Goal: Information Seeking & Learning: Check status

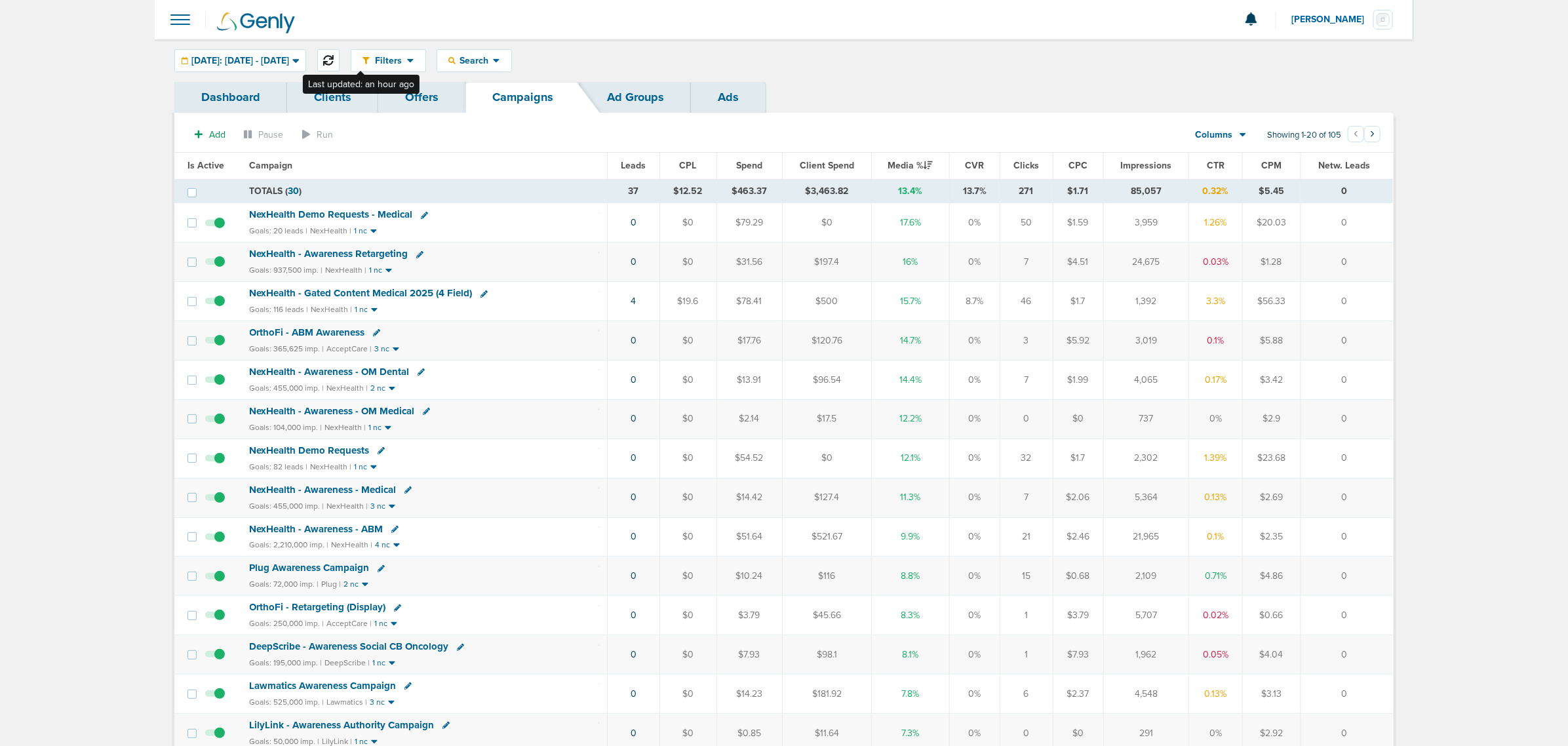
click at [334, 55] on icon at bounding box center [329, 60] width 10 height 10
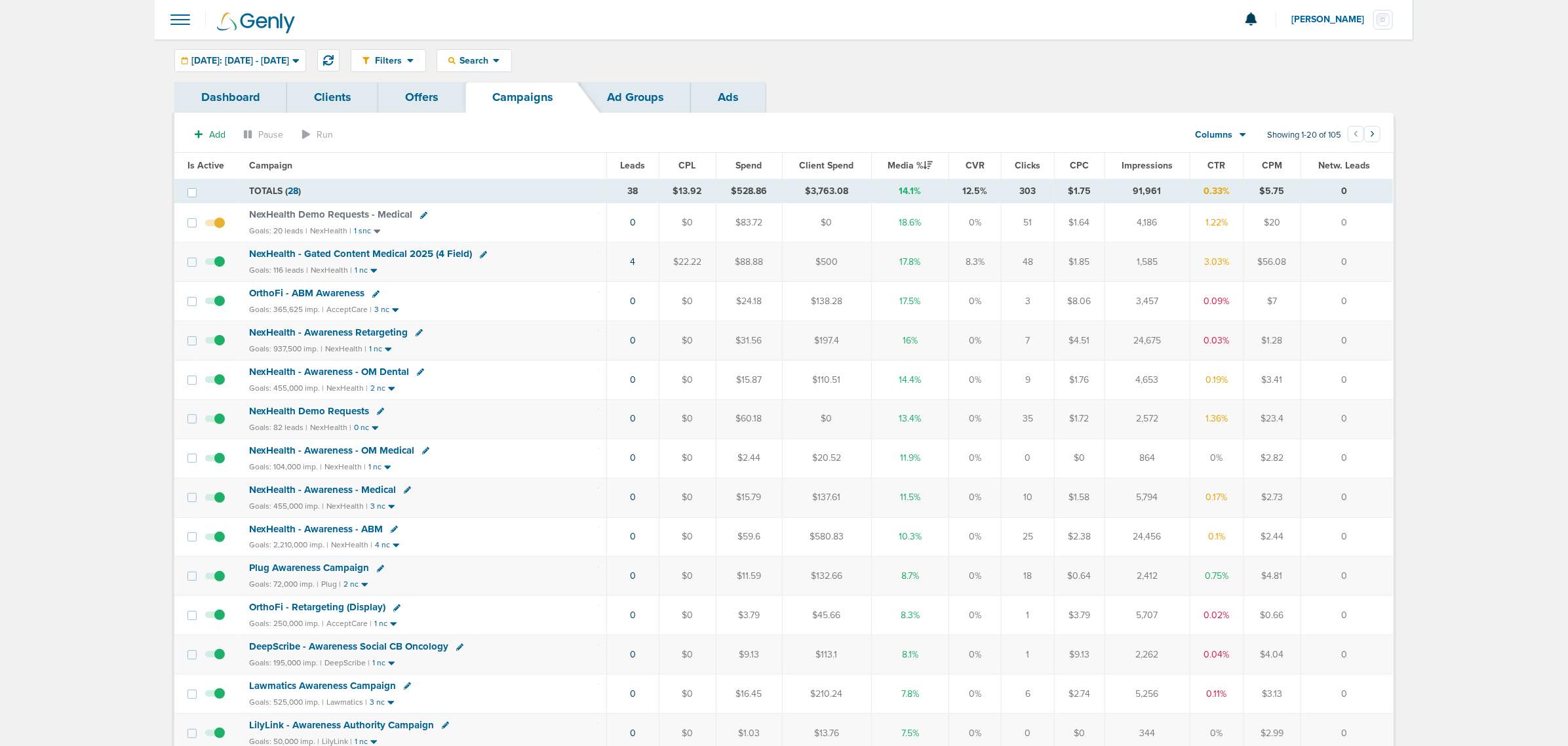
click at [346, 411] on span "NexHealth Demo Requests" at bounding box center [309, 411] width 120 height 12
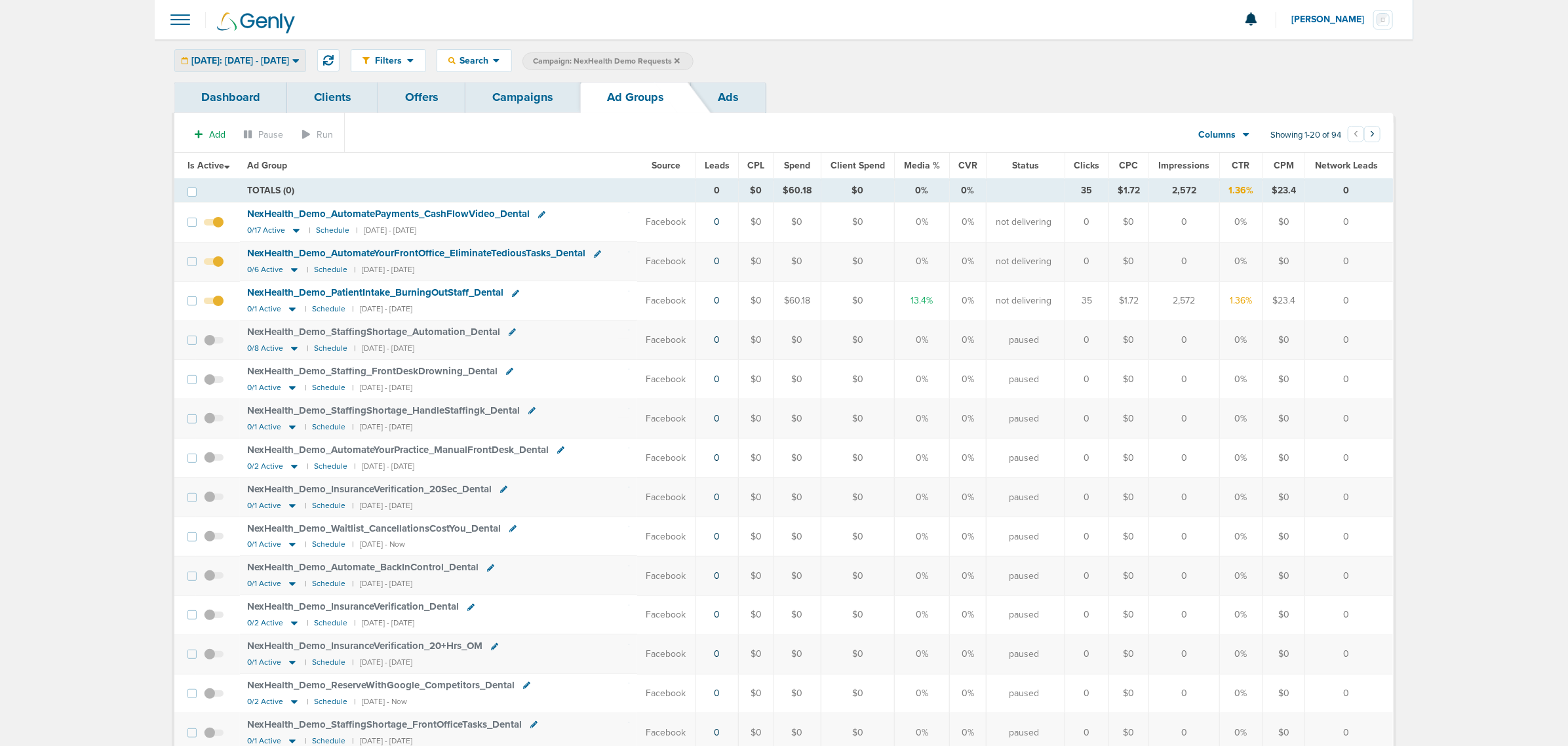
click at [300, 57] on icon at bounding box center [295, 60] width 7 height 11
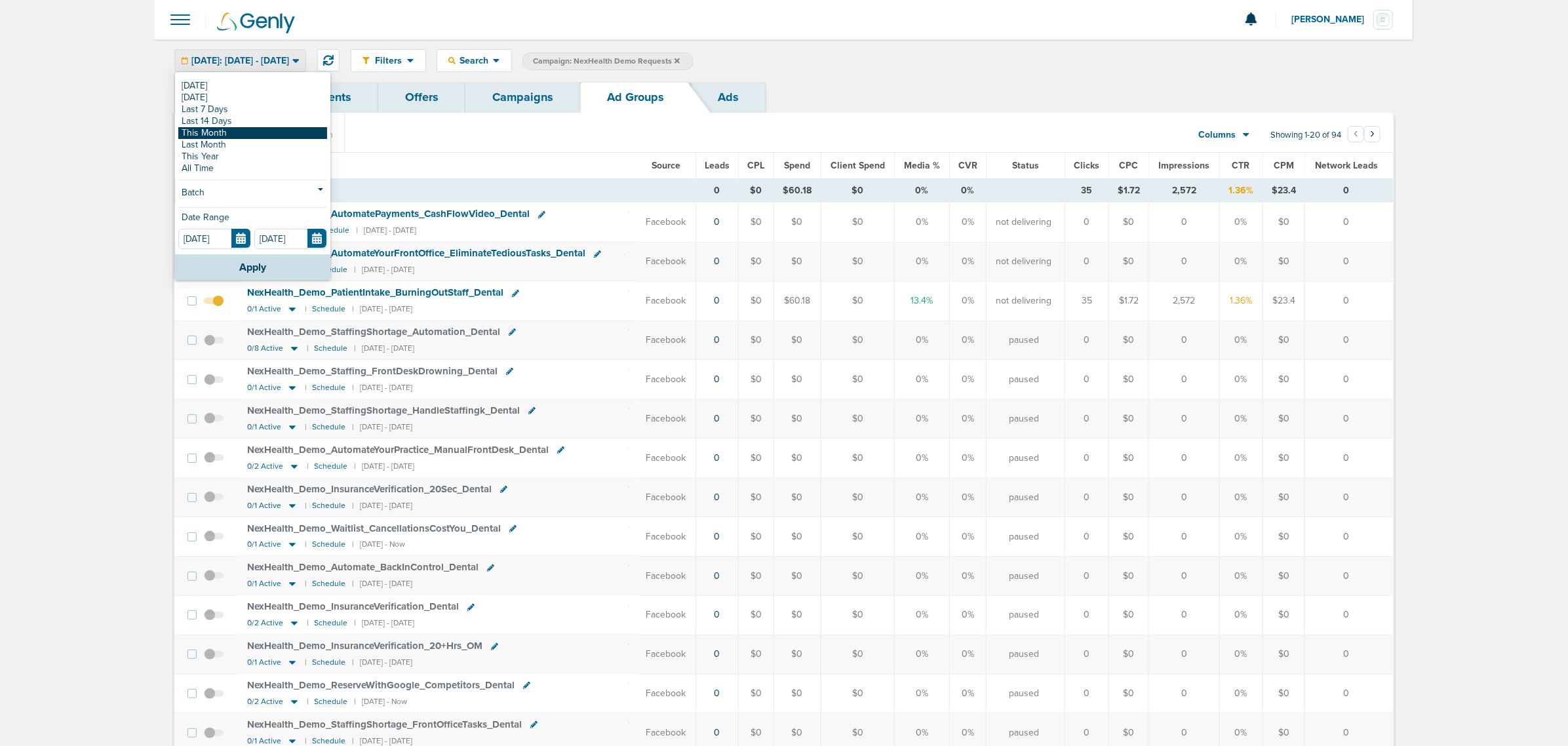
click at [247, 135] on link "This Month" at bounding box center [252, 133] width 149 height 12
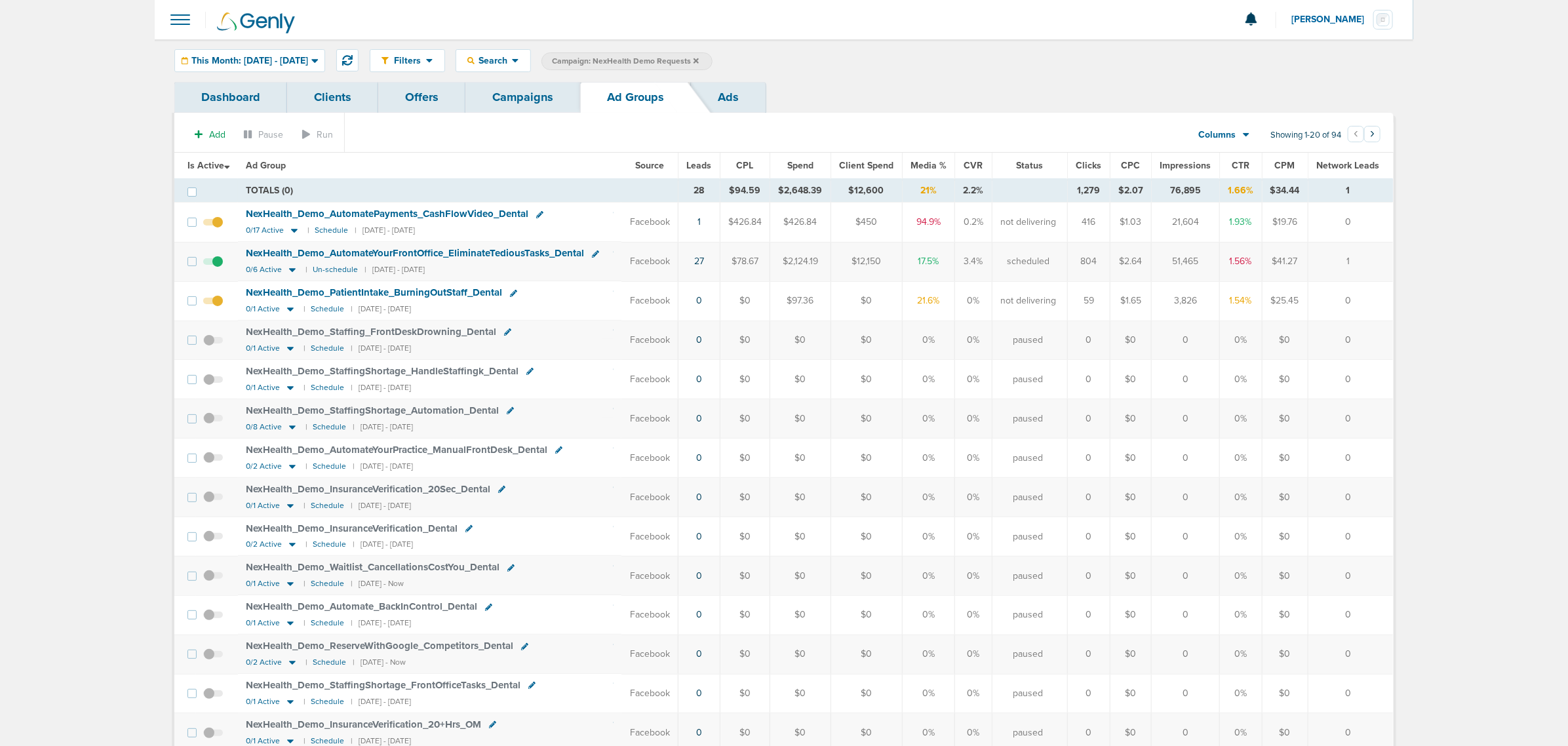
click at [315, 253] on span "NexHealth_ Demo_ AutomateYourFrontOffice_ EliminateTediousTasks_ Dental" at bounding box center [415, 253] width 338 height 12
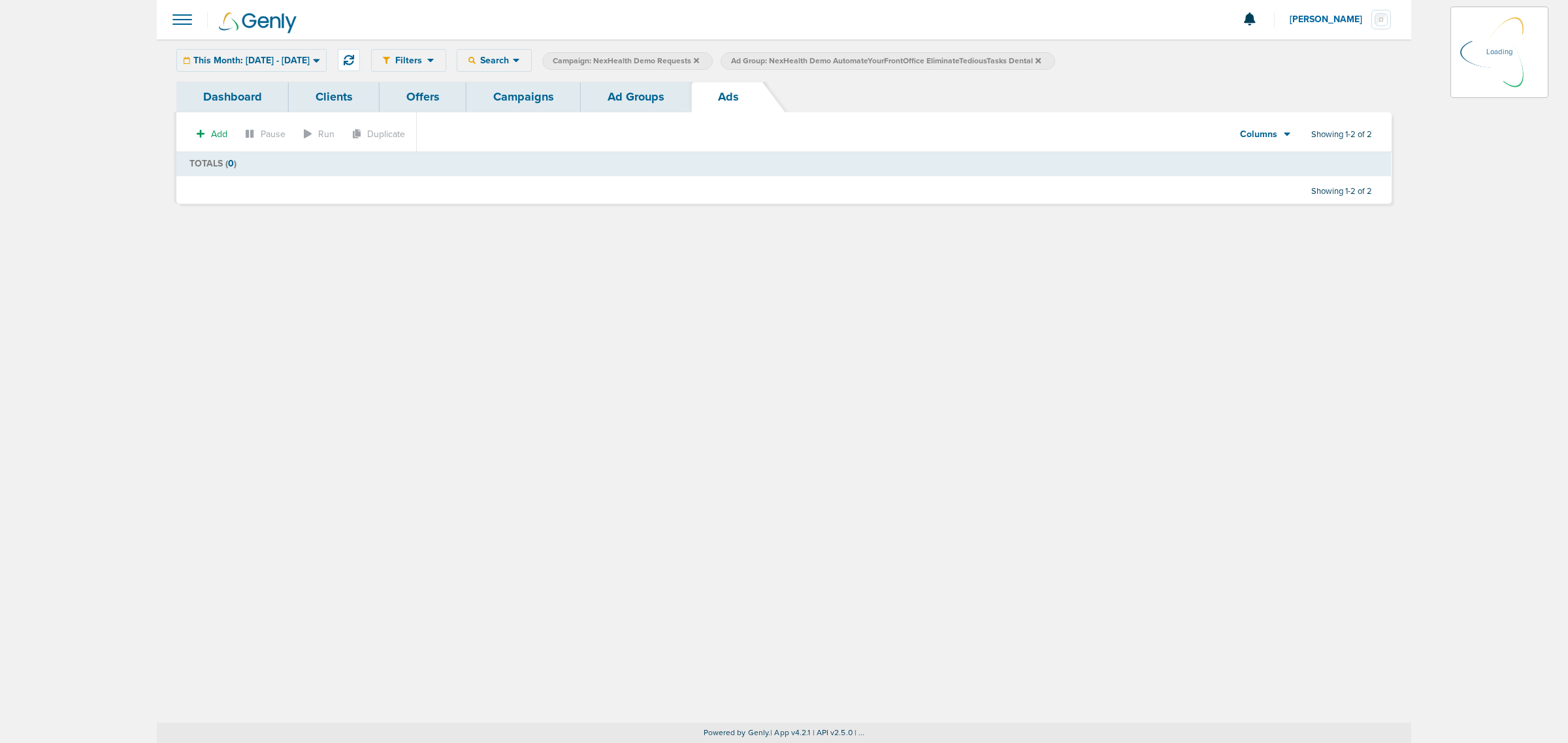
click at [619, 98] on link "Ad Groups" at bounding box center [636, 97] width 110 height 31
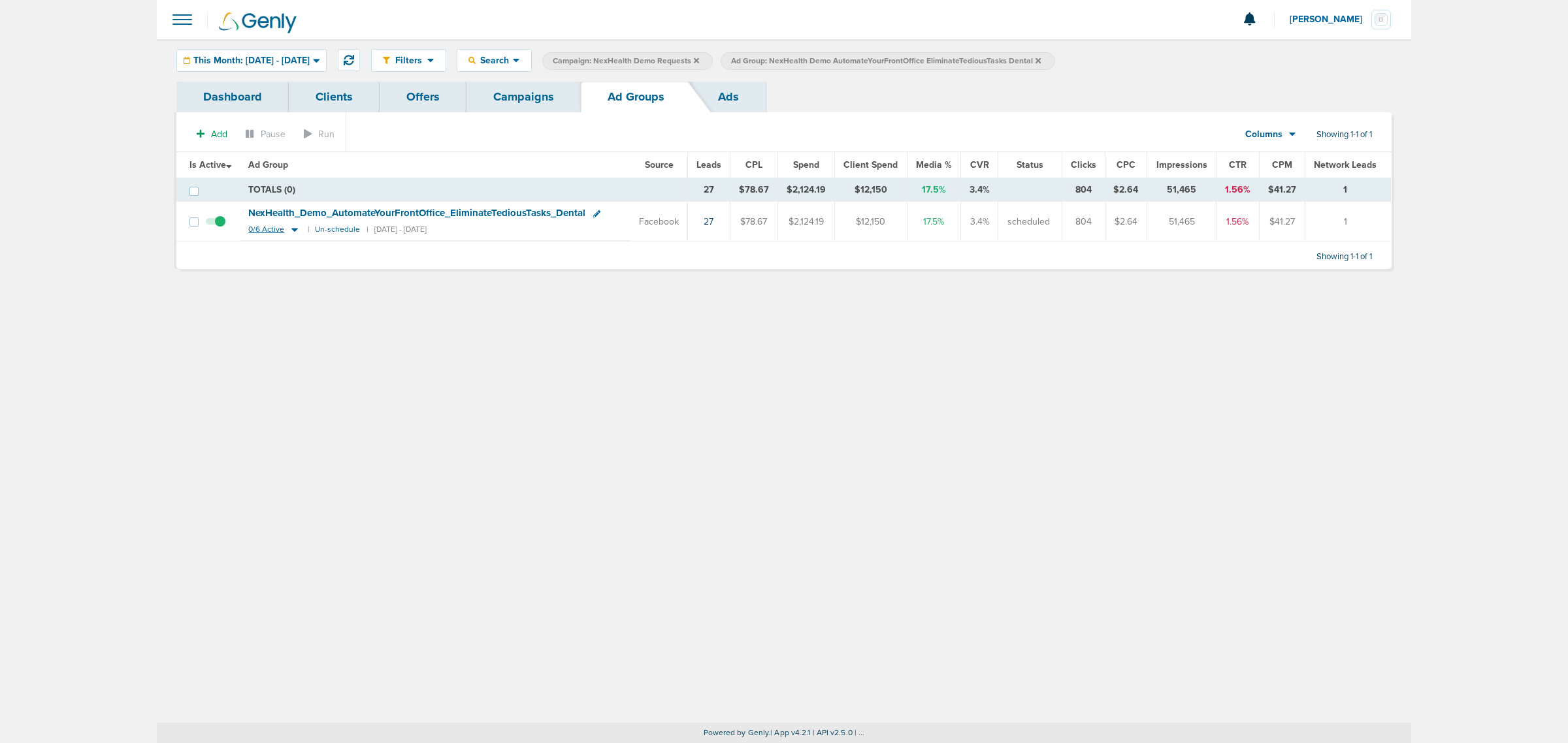
click at [295, 229] on icon at bounding box center [295, 231] width 7 height 4
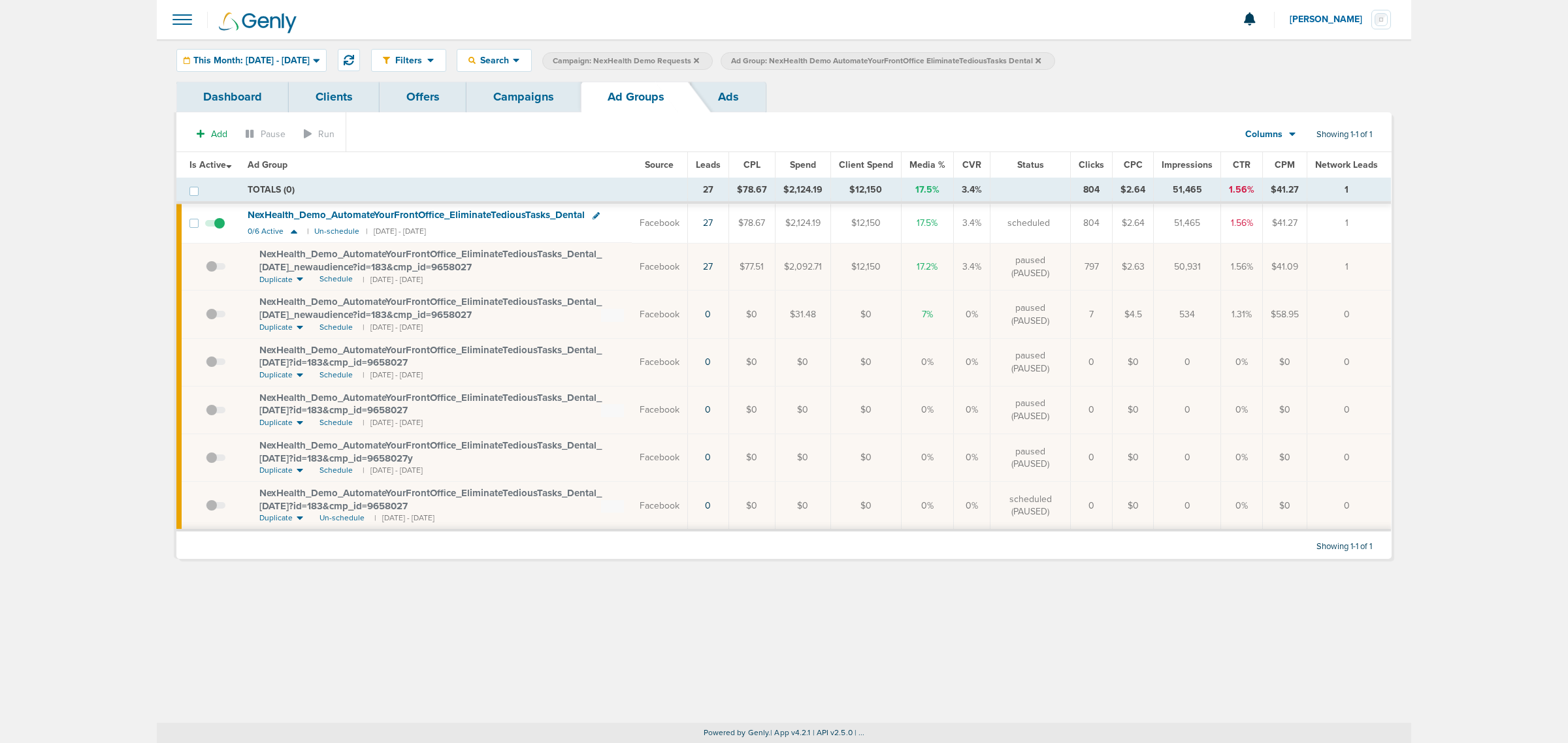
click at [300, 47] on div "Filters Active Only Settings Status Active Inactive Objectives MQL SQL Traffic …" at bounding box center [784, 60] width 1254 height 42
click at [300, 64] on span "This Month: [DATE] - [DATE]" at bounding box center [251, 60] width 116 height 9
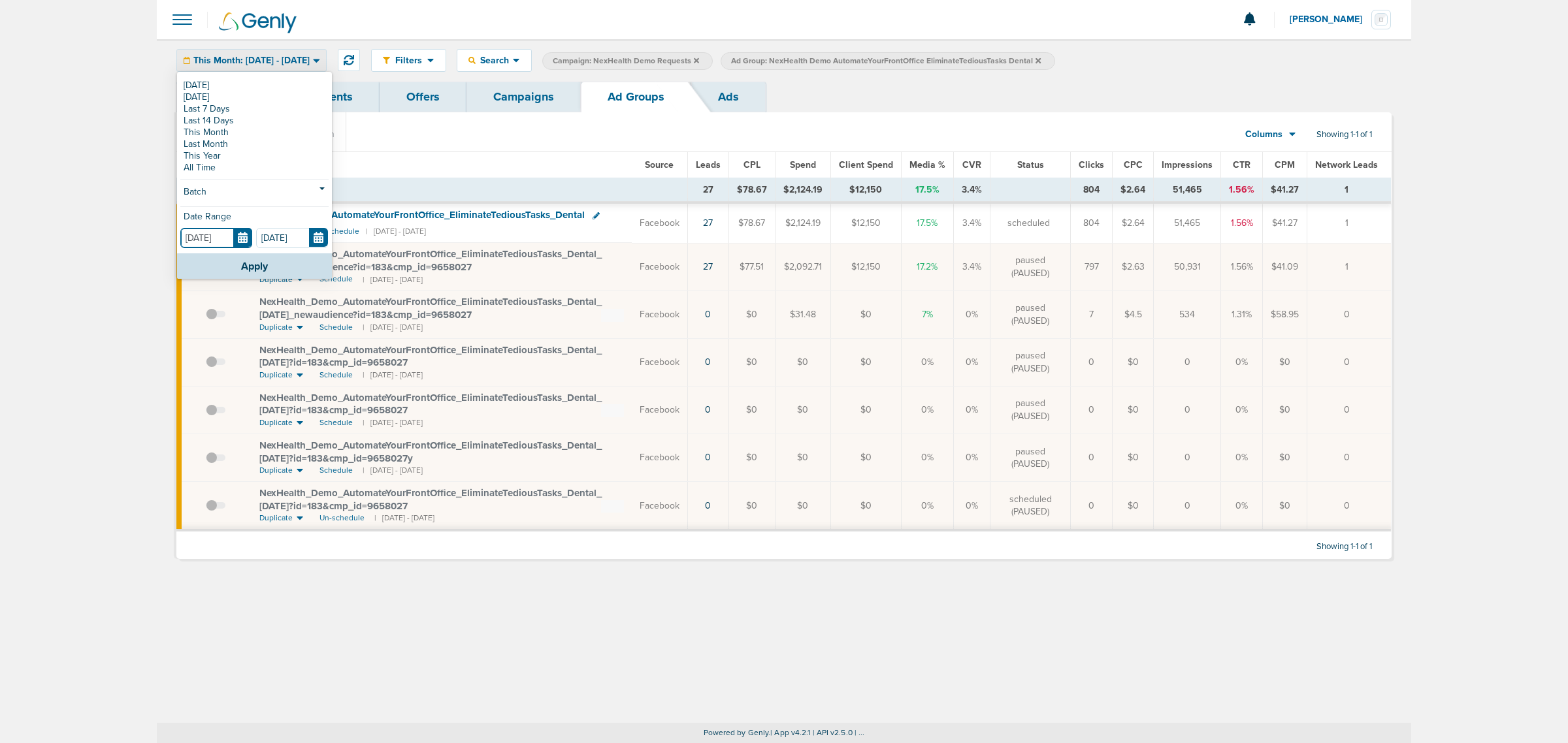
click at [240, 237] on input "[DATE]" at bounding box center [216, 238] width 72 height 20
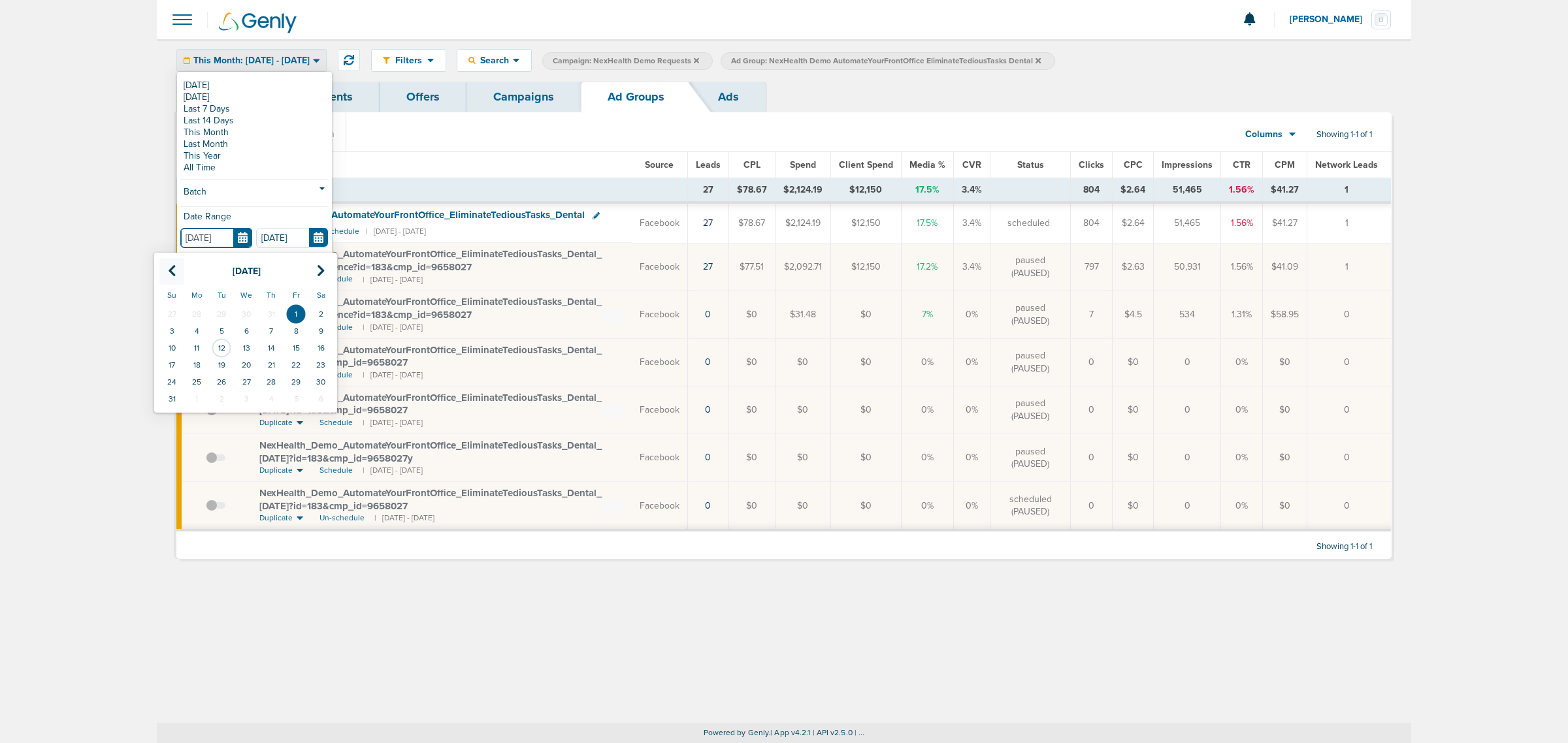
click at [168, 268] on icon at bounding box center [172, 271] width 8 height 13
click at [217, 312] on td "1" at bounding box center [221, 314] width 25 height 17
type input "[DATE]"
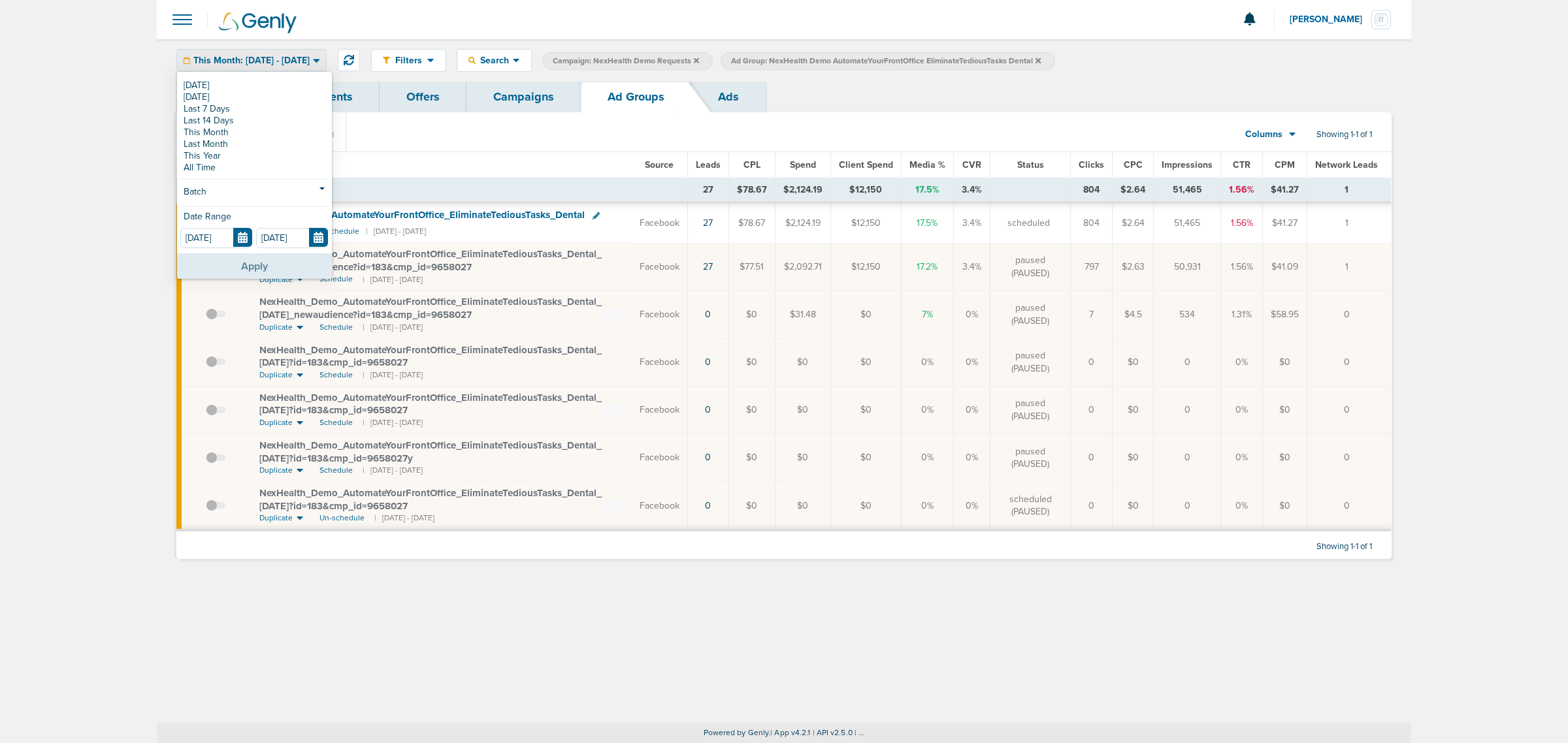
click at [258, 261] on button "Apply" at bounding box center [255, 266] width 155 height 25
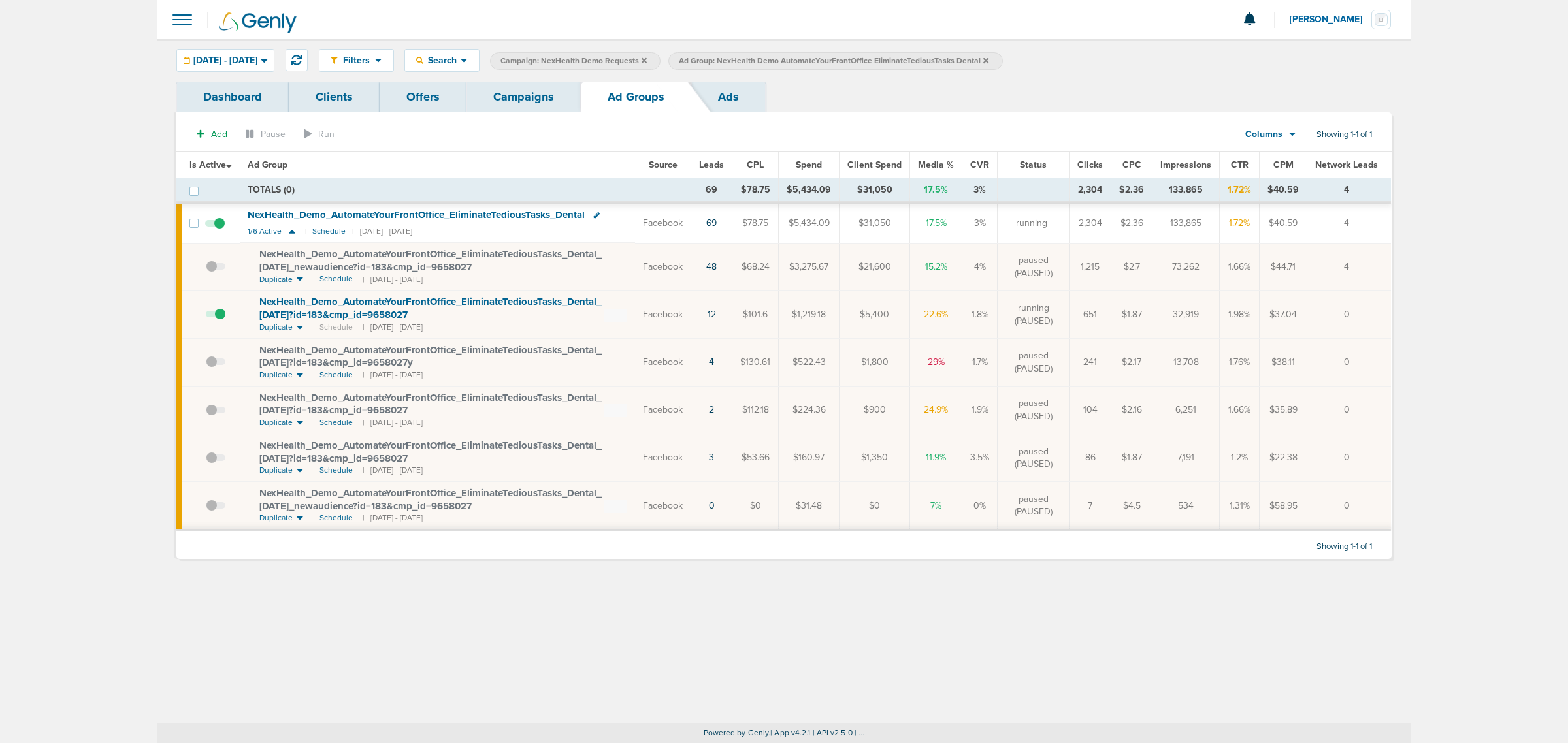
click at [495, 87] on link "Campaigns" at bounding box center [524, 97] width 115 height 31
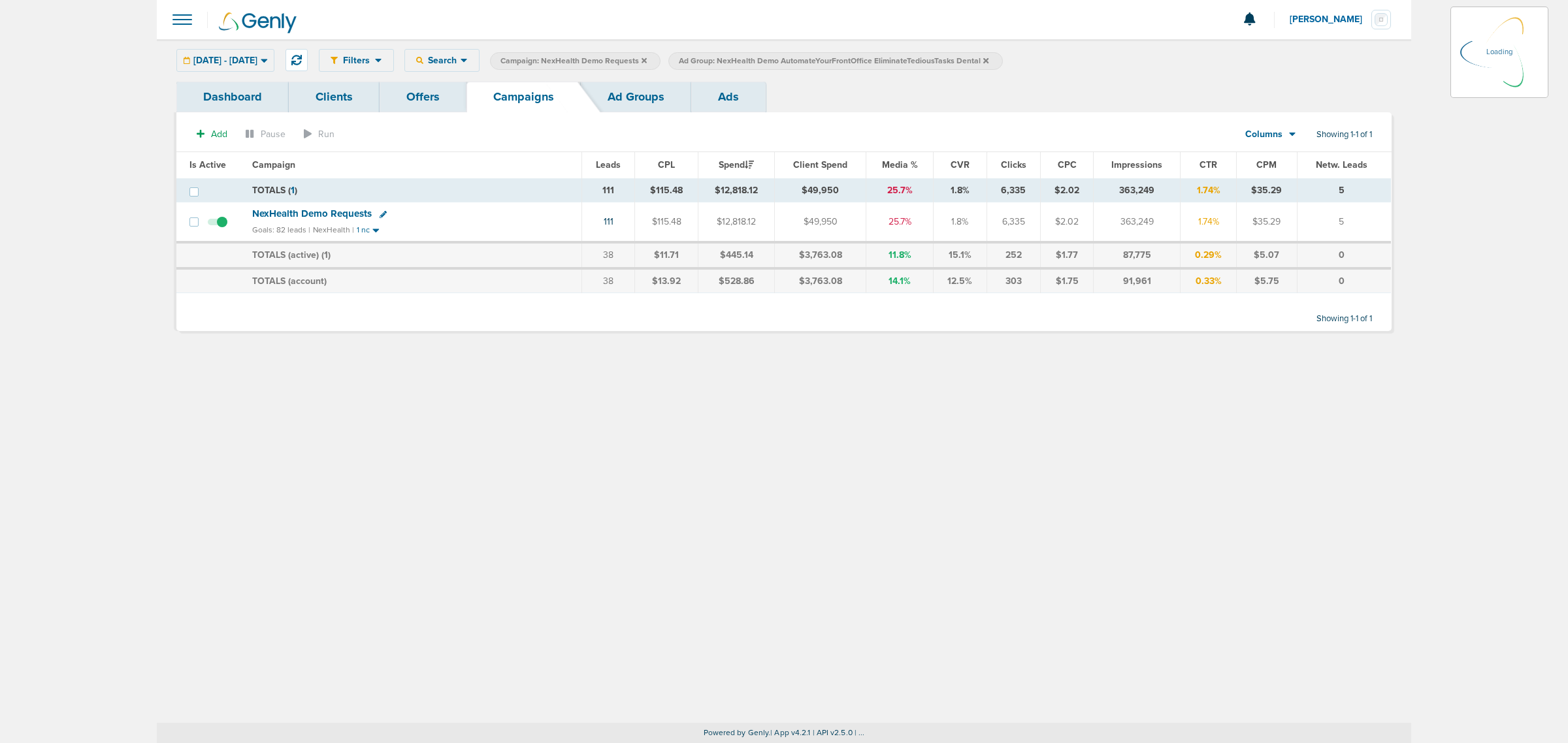
click at [647, 59] on icon at bounding box center [644, 60] width 5 height 8
click at [647, 59] on icon at bounding box center [644, 60] width 5 height 5
click at [810, 62] on icon at bounding box center [808, 60] width 5 height 8
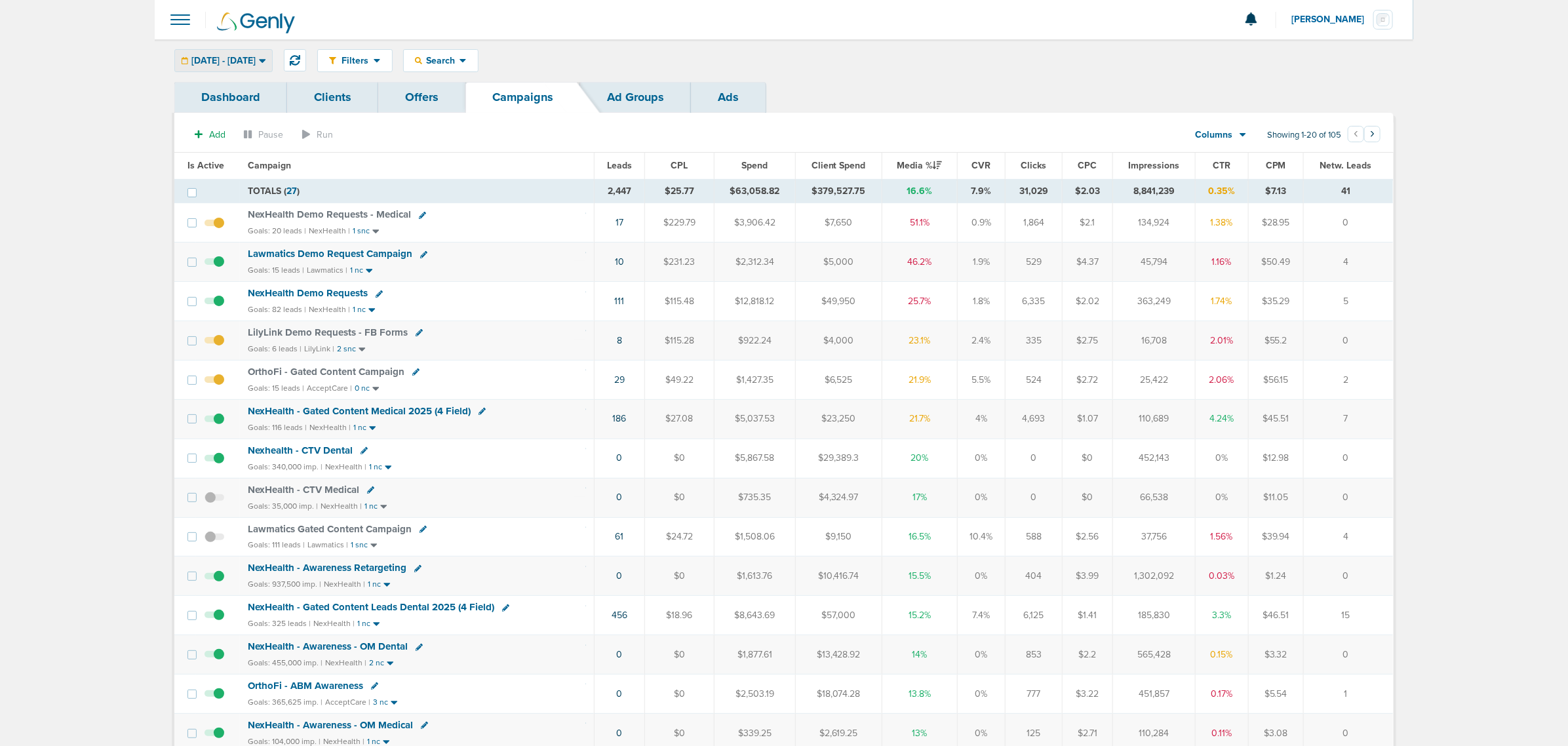
click at [249, 64] on span "[DATE] - [DATE]" at bounding box center [223, 60] width 64 height 9
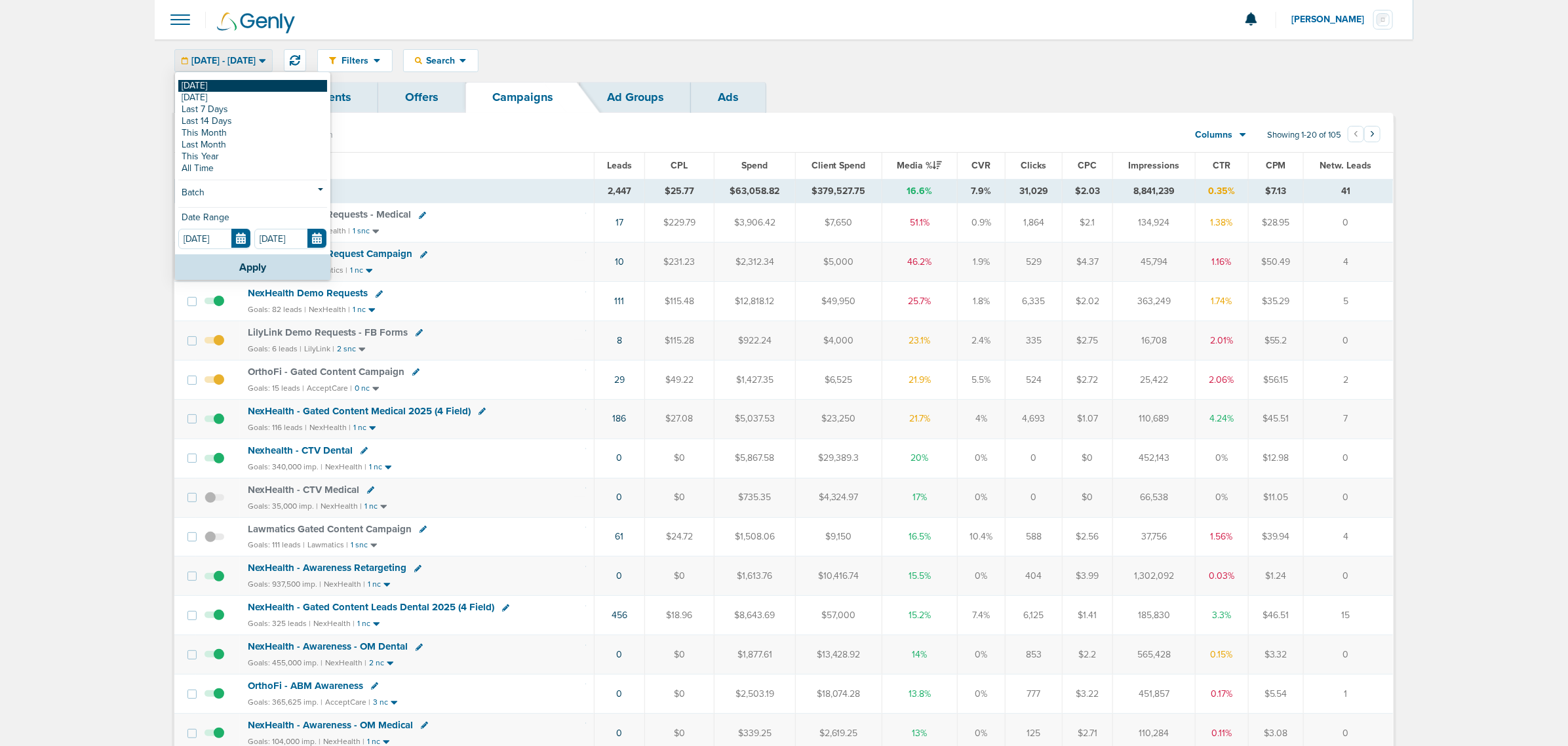
click at [220, 86] on link "[DATE]" at bounding box center [252, 86] width 149 height 12
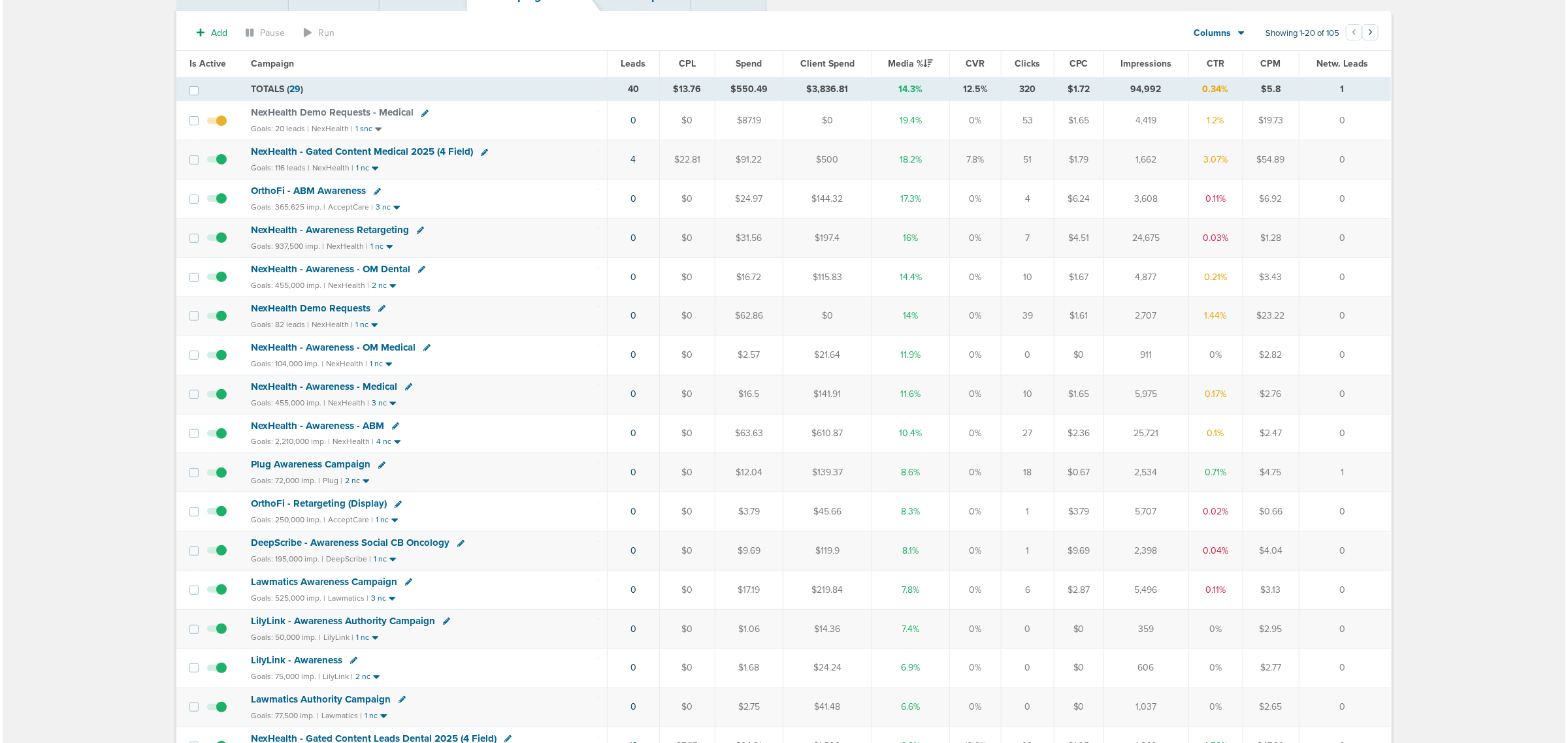
scroll to position [245, 0]
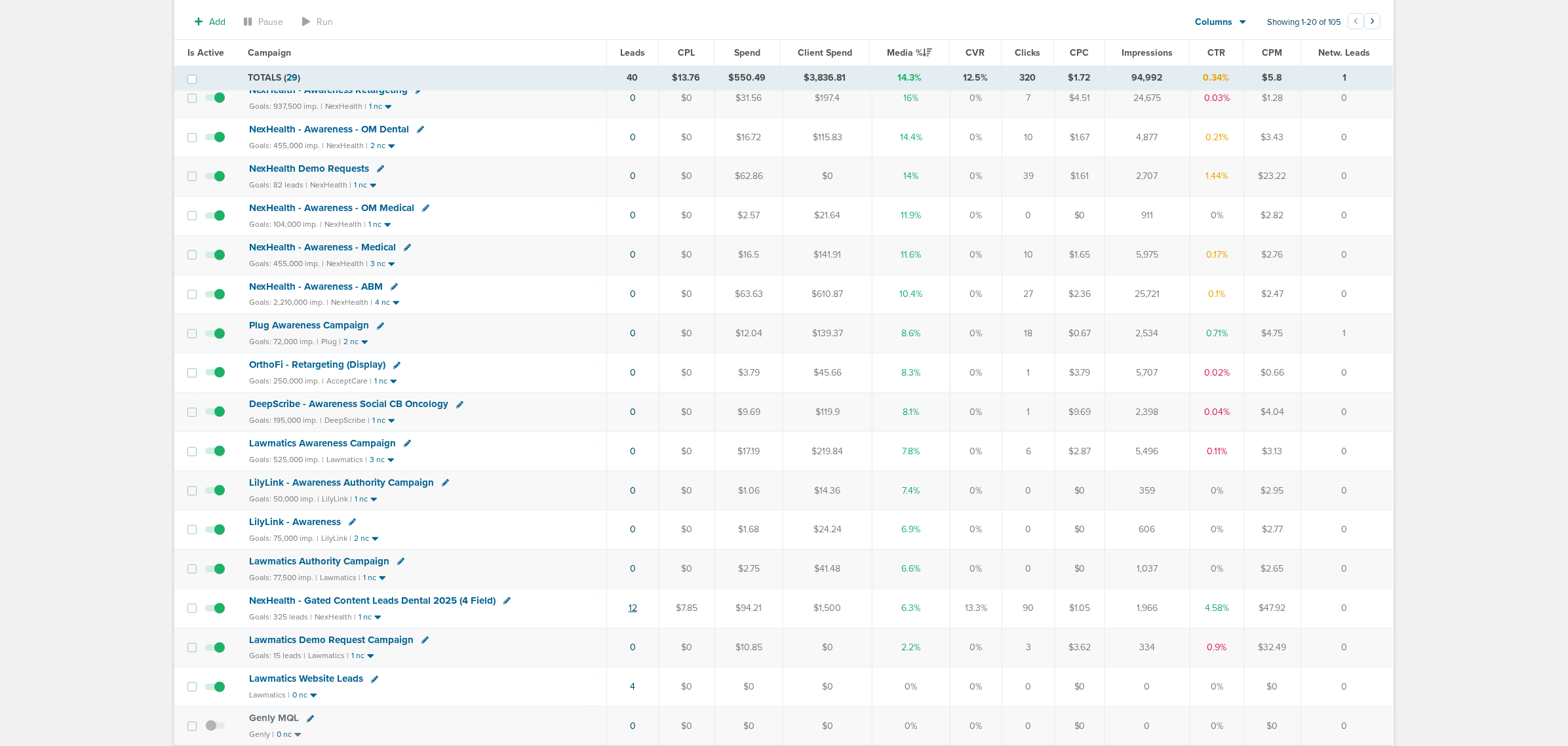
click at [634, 614] on link "12" at bounding box center [632, 608] width 9 height 11
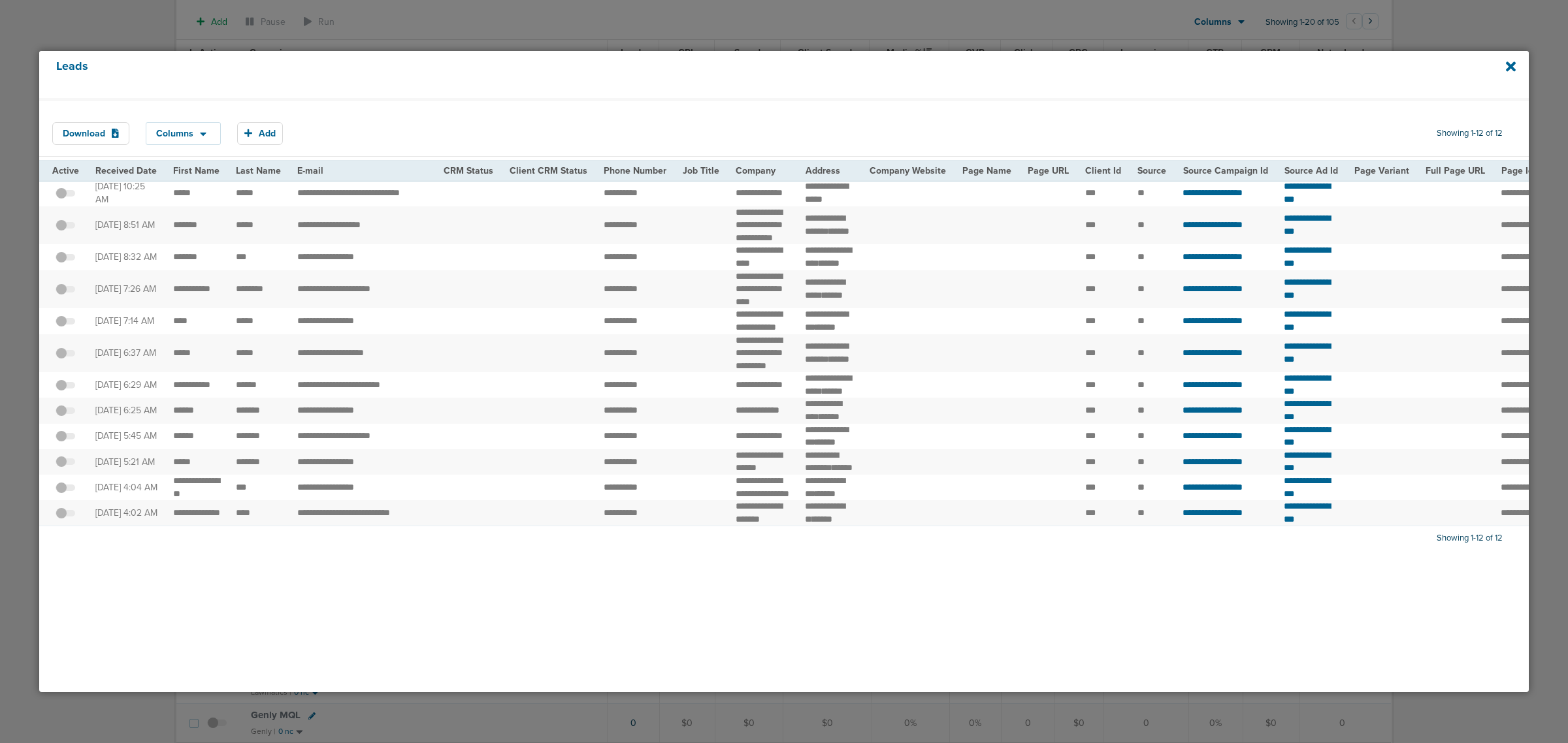
scroll to position [15, 0]
click at [1514, 65] on icon at bounding box center [1511, 66] width 10 height 14
click at [1367, 30] on div at bounding box center [784, 372] width 1568 height 743
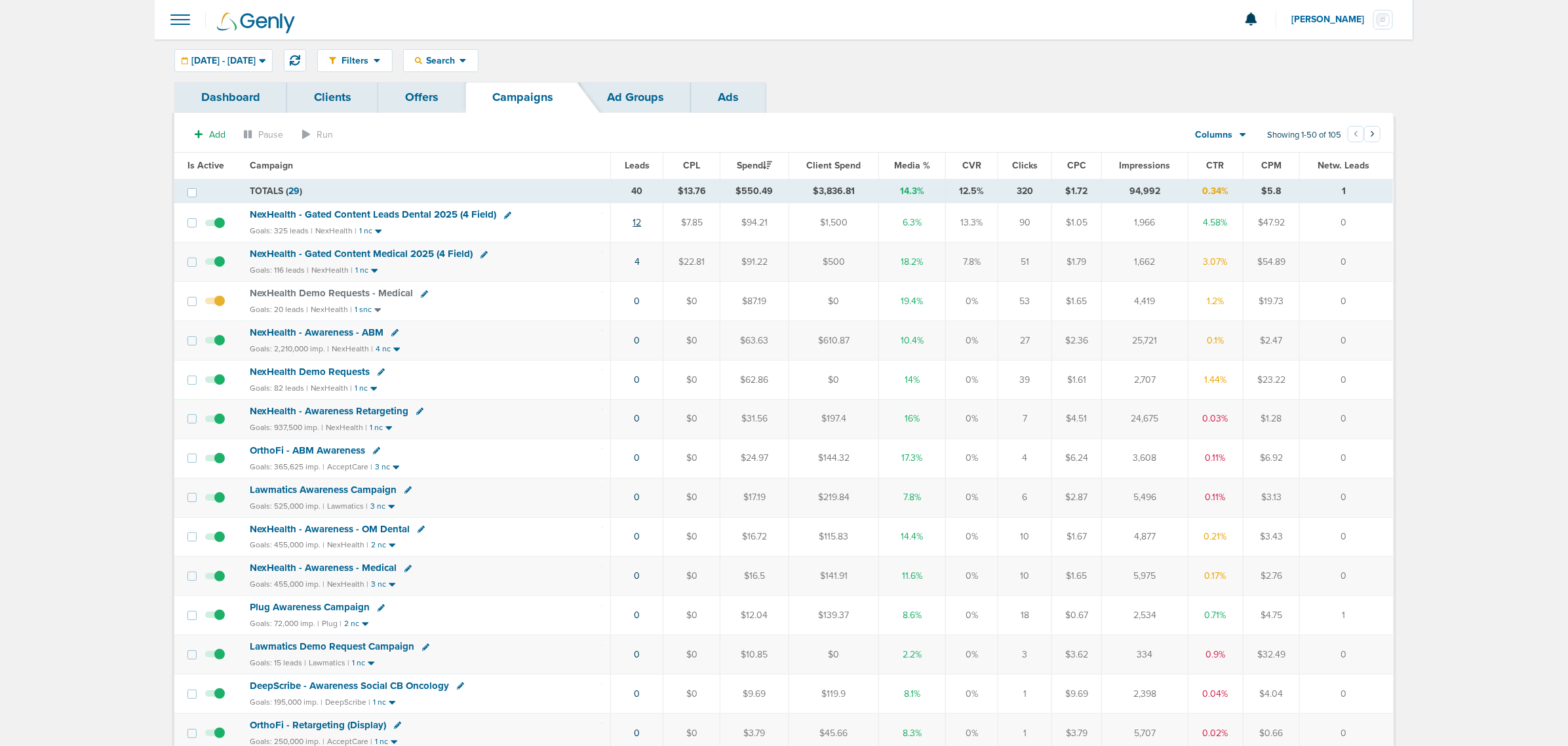
click at [639, 225] on link "12" at bounding box center [637, 222] width 9 height 11
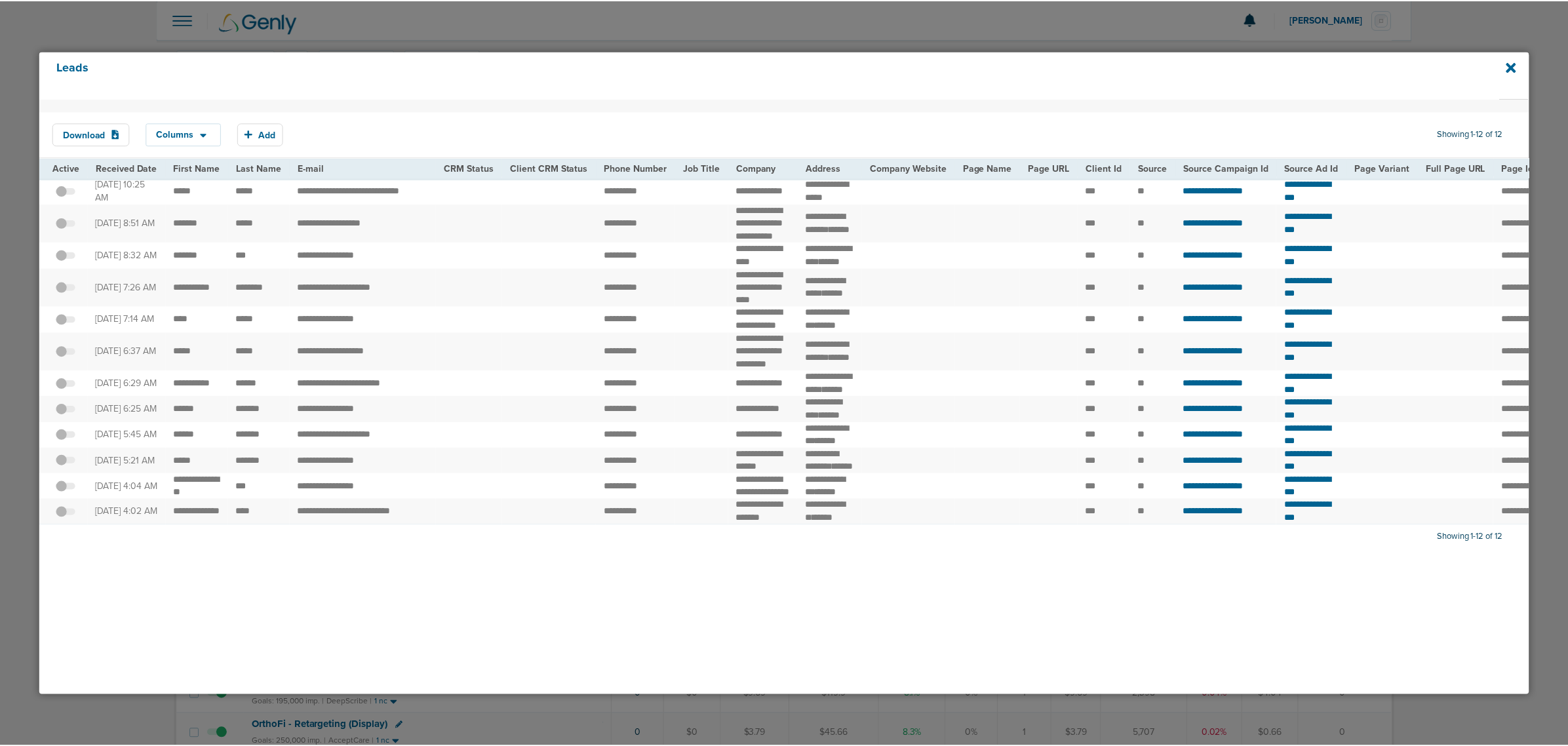
scroll to position [12, 0]
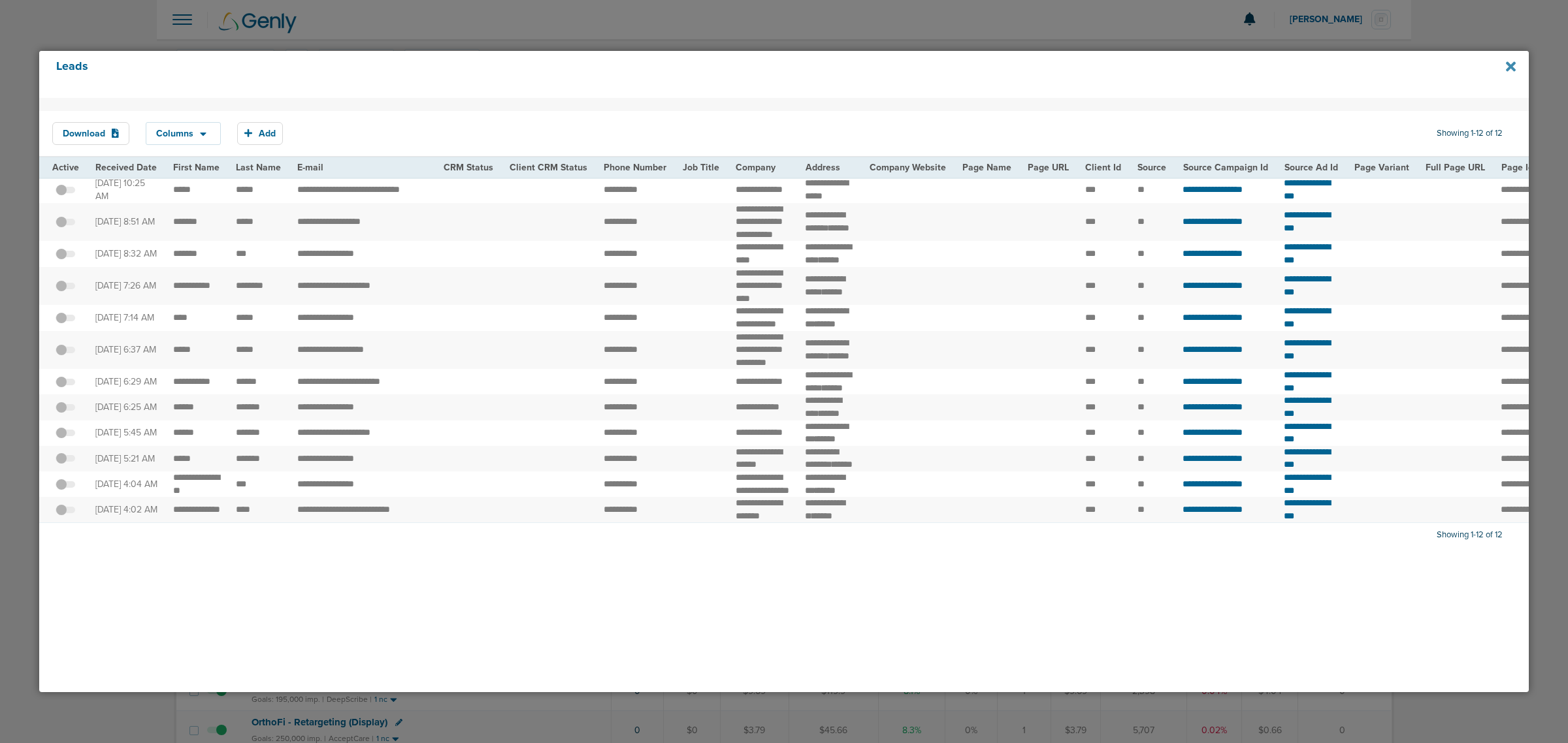
click at [1510, 70] on icon at bounding box center [1511, 66] width 10 height 14
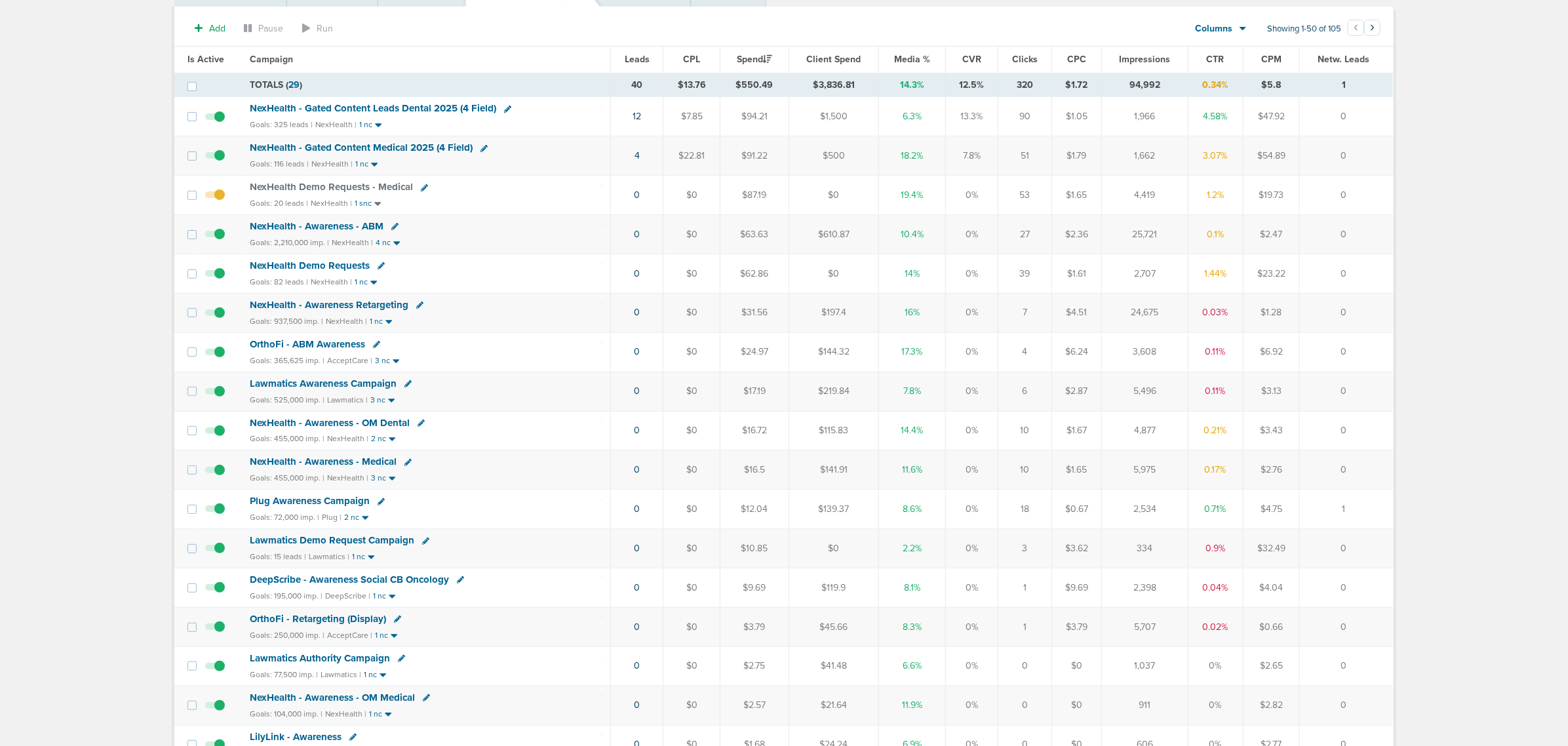
scroll to position [0, 0]
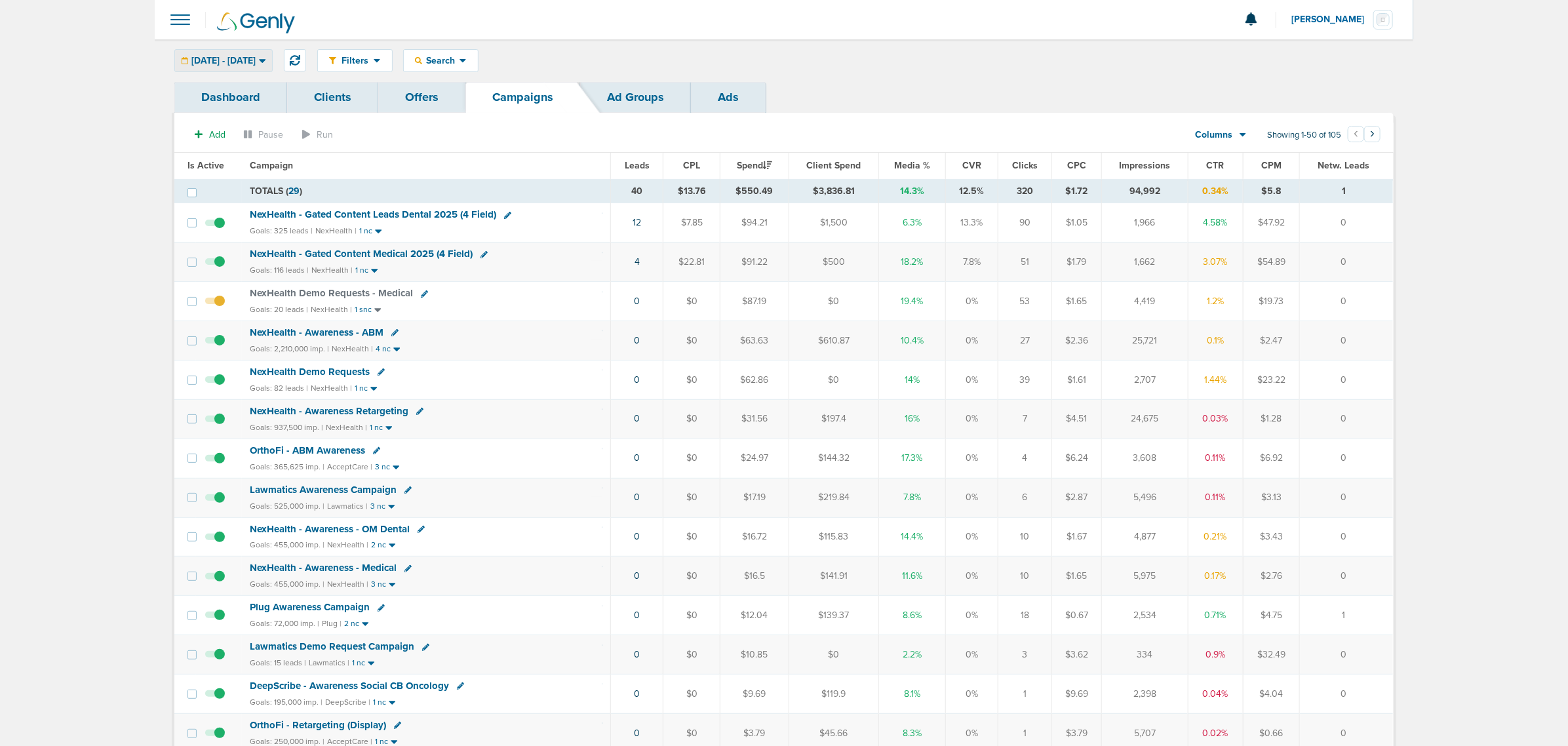
click at [258, 50] on div "08.12.2025 - 08.12.2025" at bounding box center [224, 60] width 97 height 21
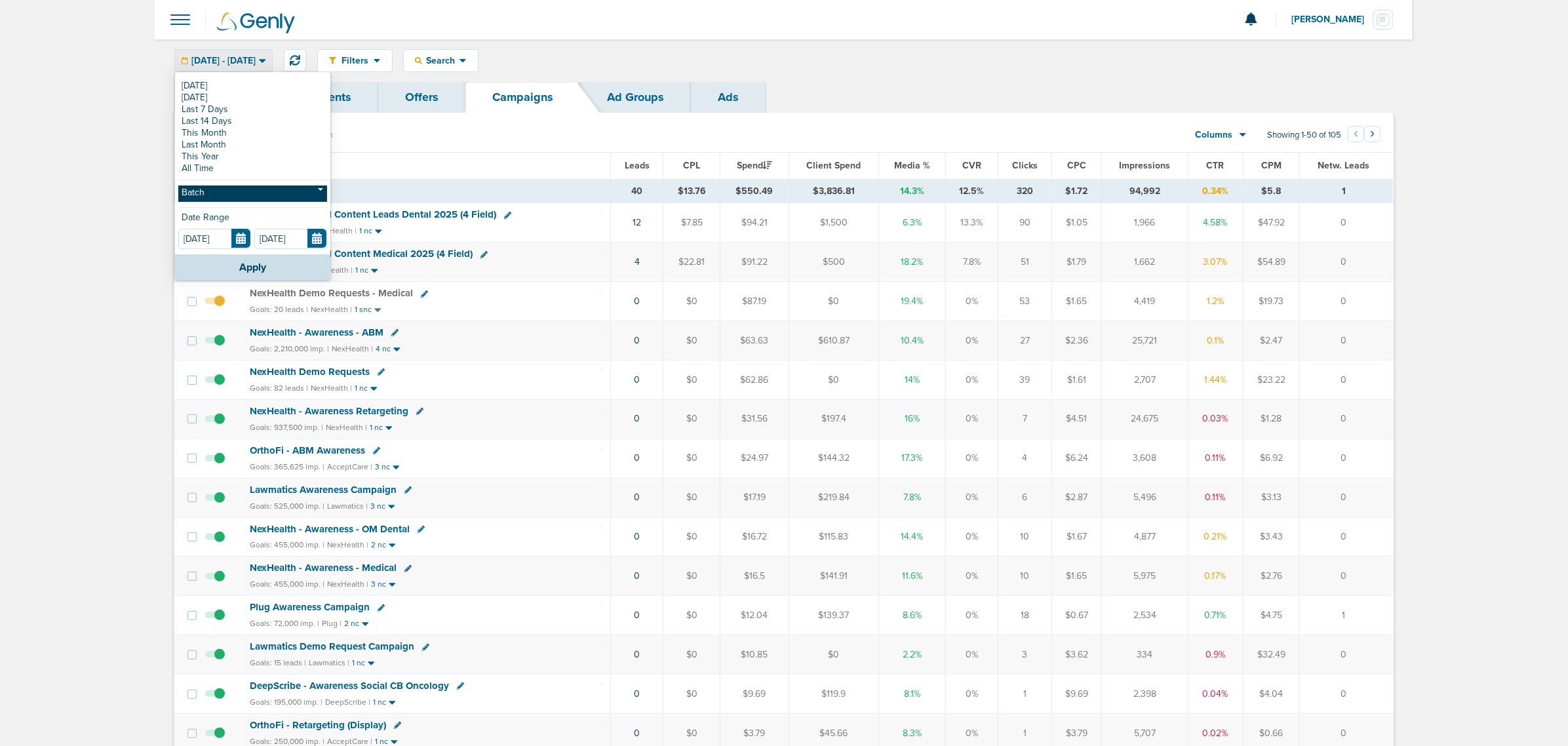
click at [232, 192] on link "Batch" at bounding box center [252, 193] width 149 height 16
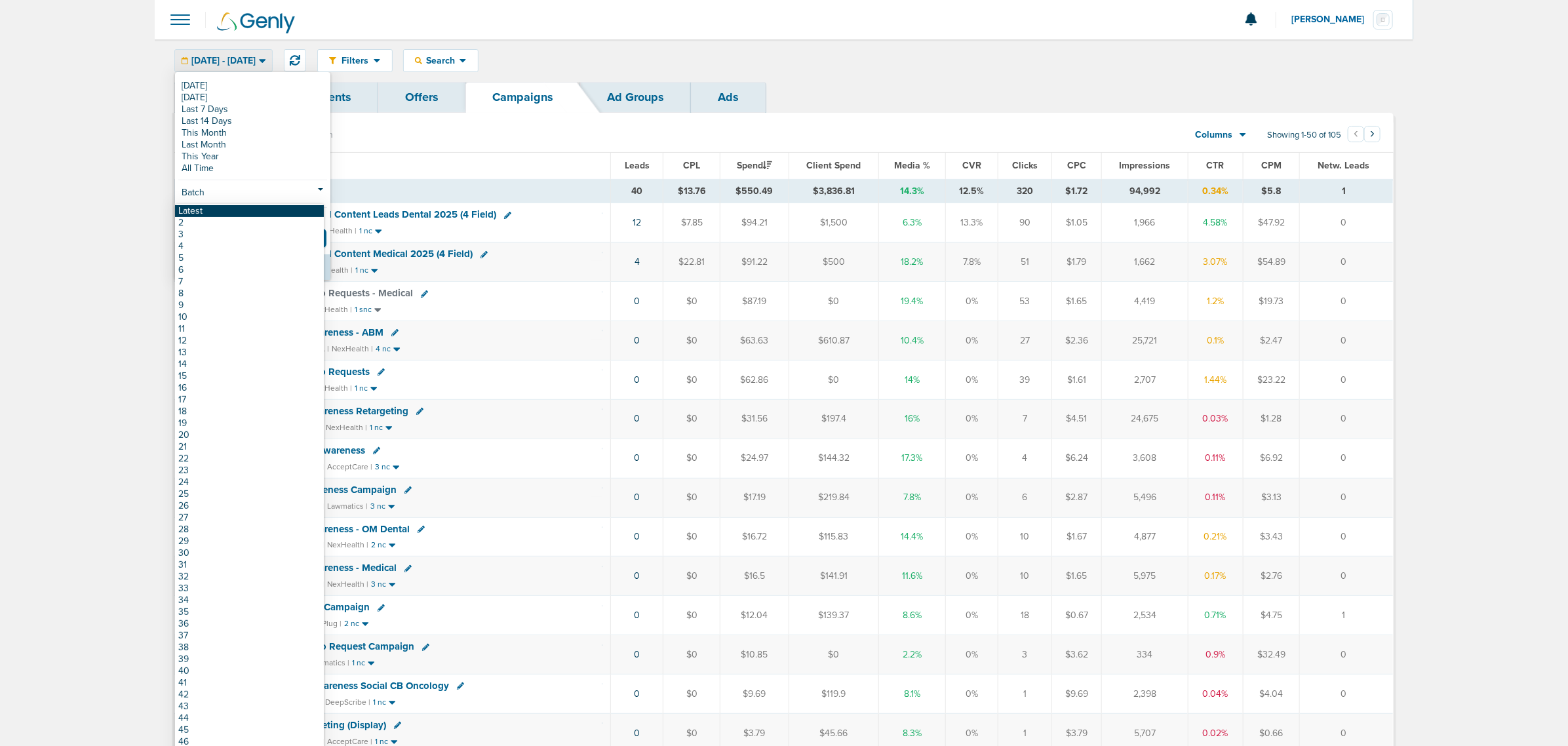
click at [216, 211] on link "Latest" at bounding box center [249, 211] width 149 height 12
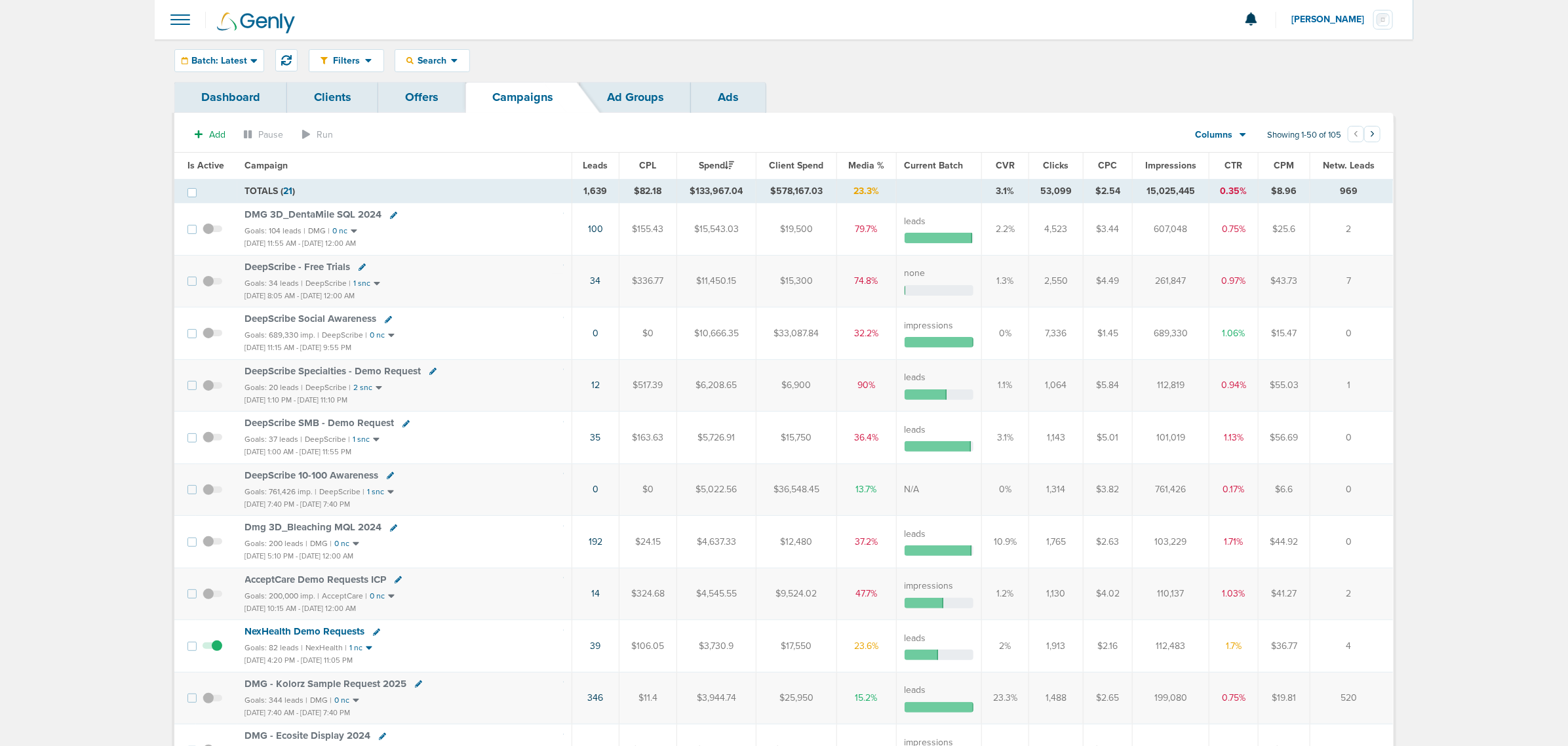
click at [203, 169] on span "Is Active" at bounding box center [205, 165] width 37 height 11
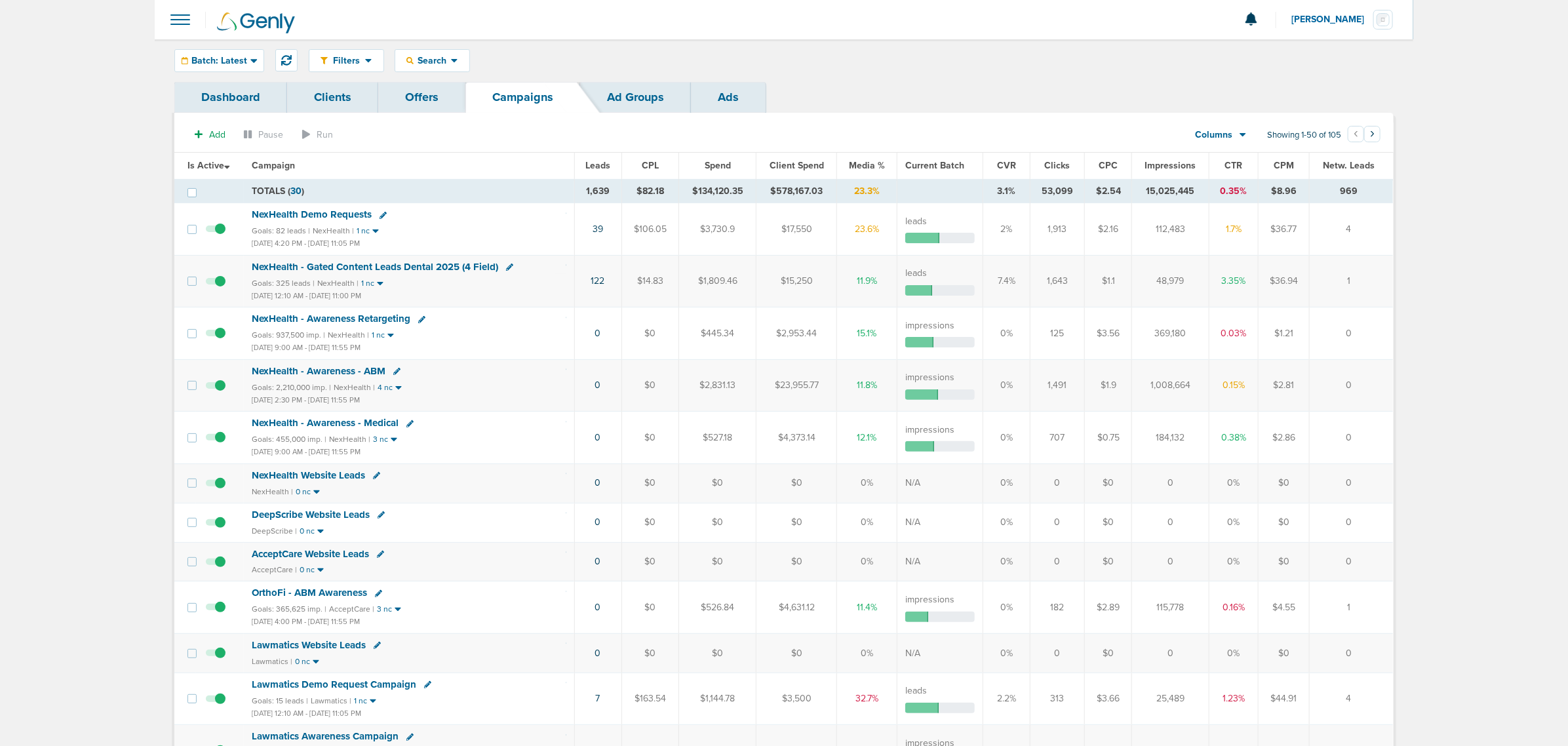
drag, startPoint x: 563, startPoint y: 224, endPoint x: 1384, endPoint y: 244, distance: 821.2
click at [1384, 244] on tr "NexHealth Demo Requests Goals: 82 leads | NexHealth | 1 nc Jul 29, 2025 4:20 PM…" at bounding box center [784, 229] width 1219 height 52
click at [1393, 230] on td "4" at bounding box center [1352, 229] width 83 height 52
click at [448, 56] on span "Search" at bounding box center [432, 60] width 37 height 11
click at [446, 100] on link "Client" at bounding box center [462, 103] width 135 height 16
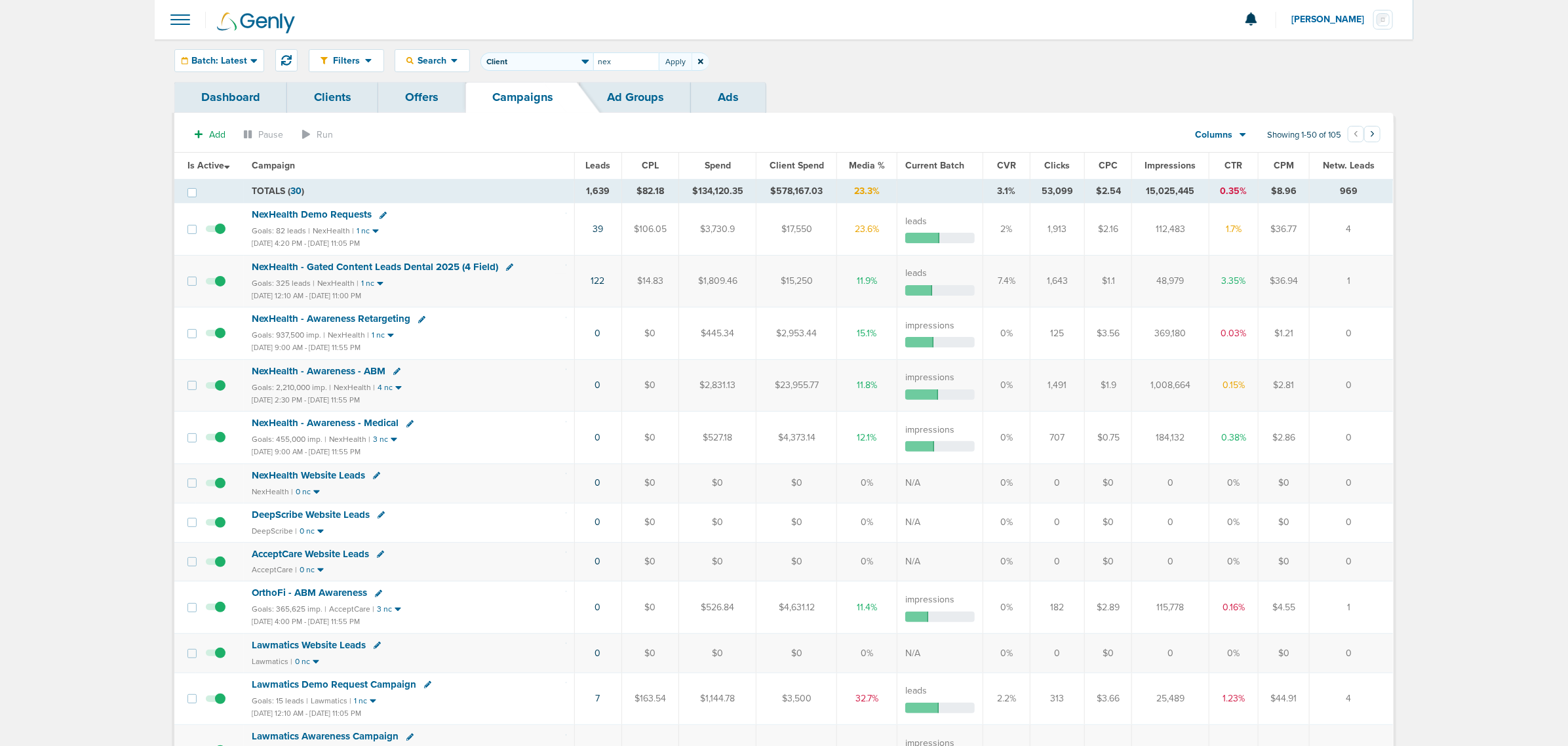
type input "nex"
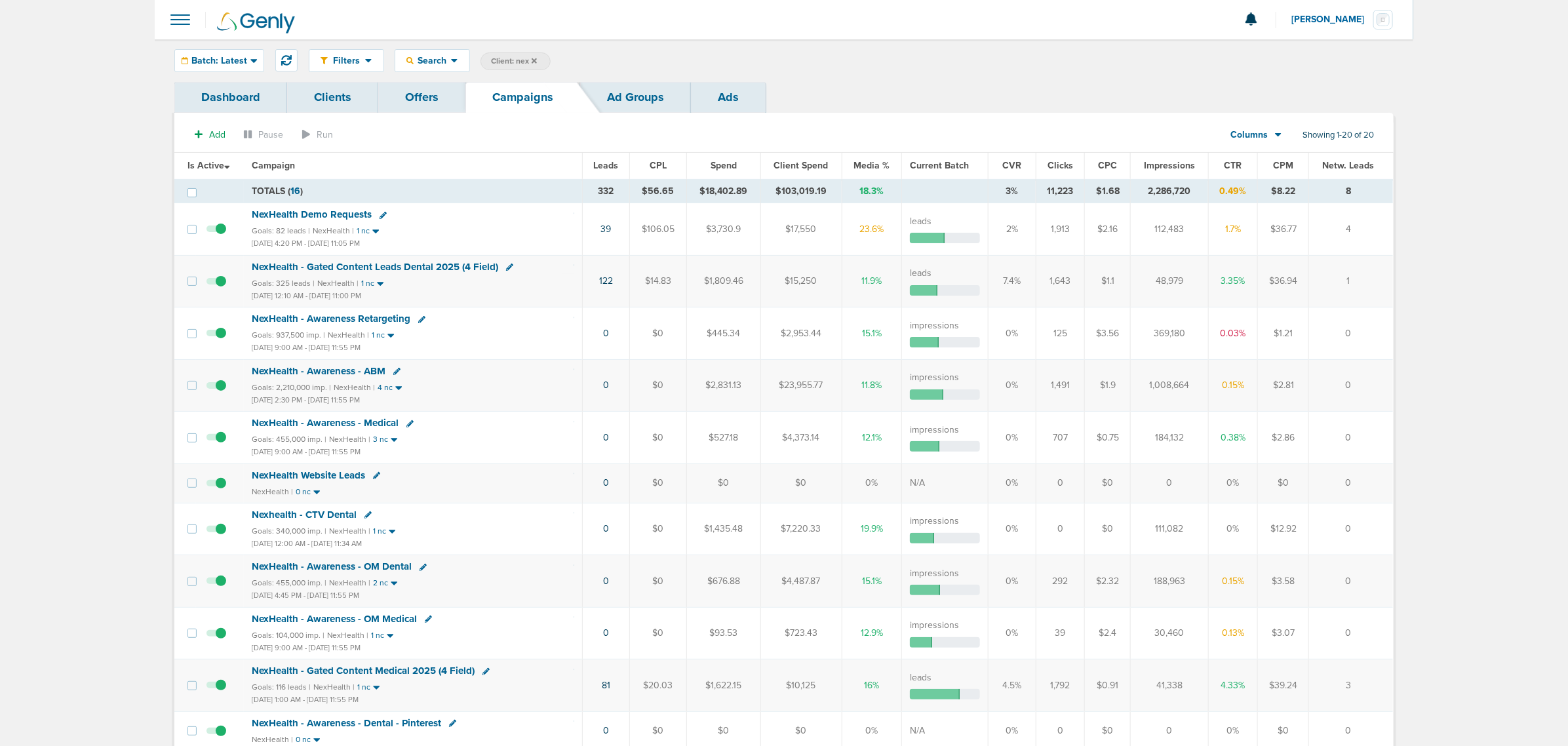
click at [535, 58] on icon at bounding box center [535, 60] width 5 height 8
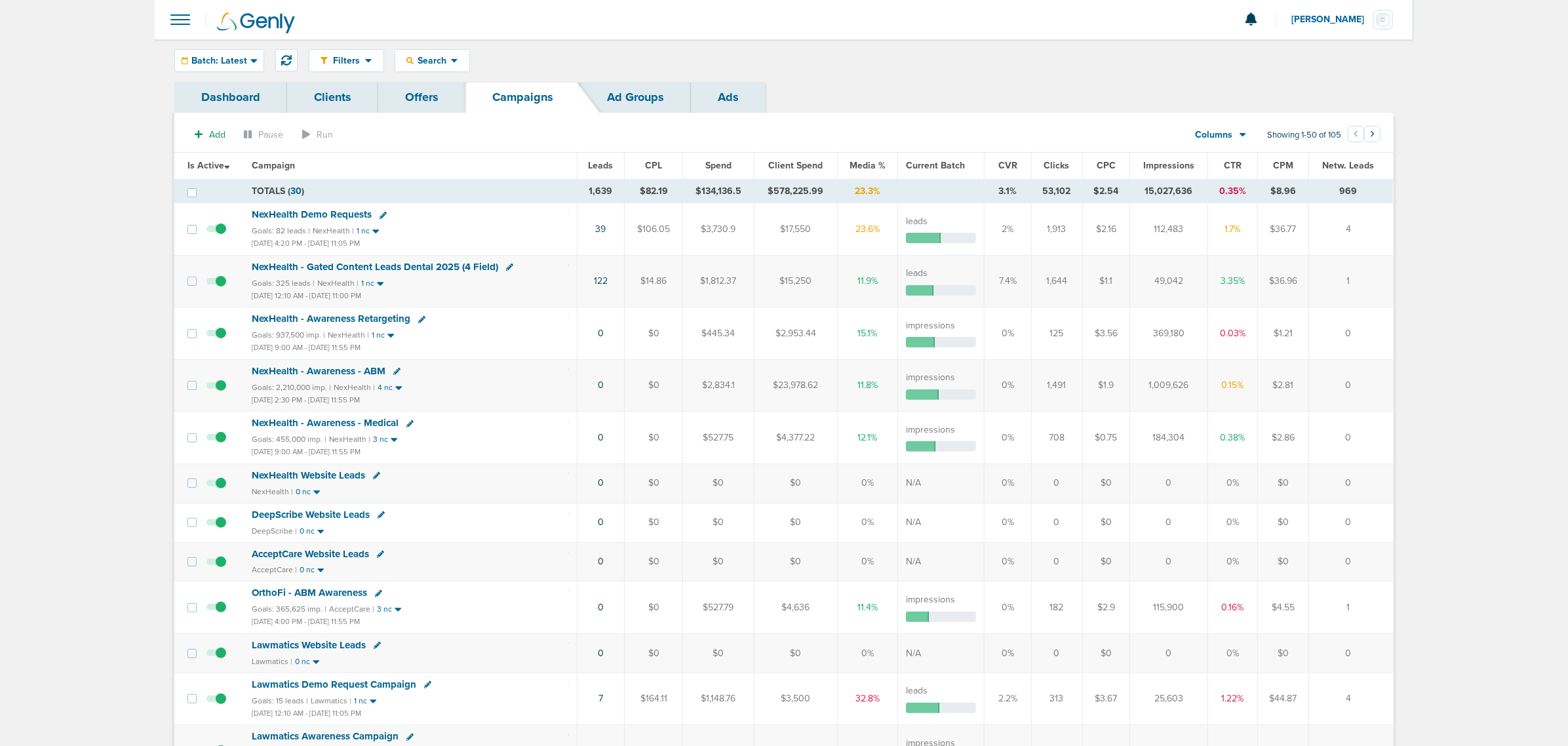
click at [811, 33] on div at bounding box center [784, 20] width 1258 height 39
click at [278, 60] on button at bounding box center [286, 60] width 22 height 22
click at [251, 56] on icon at bounding box center [254, 60] width 7 height 11
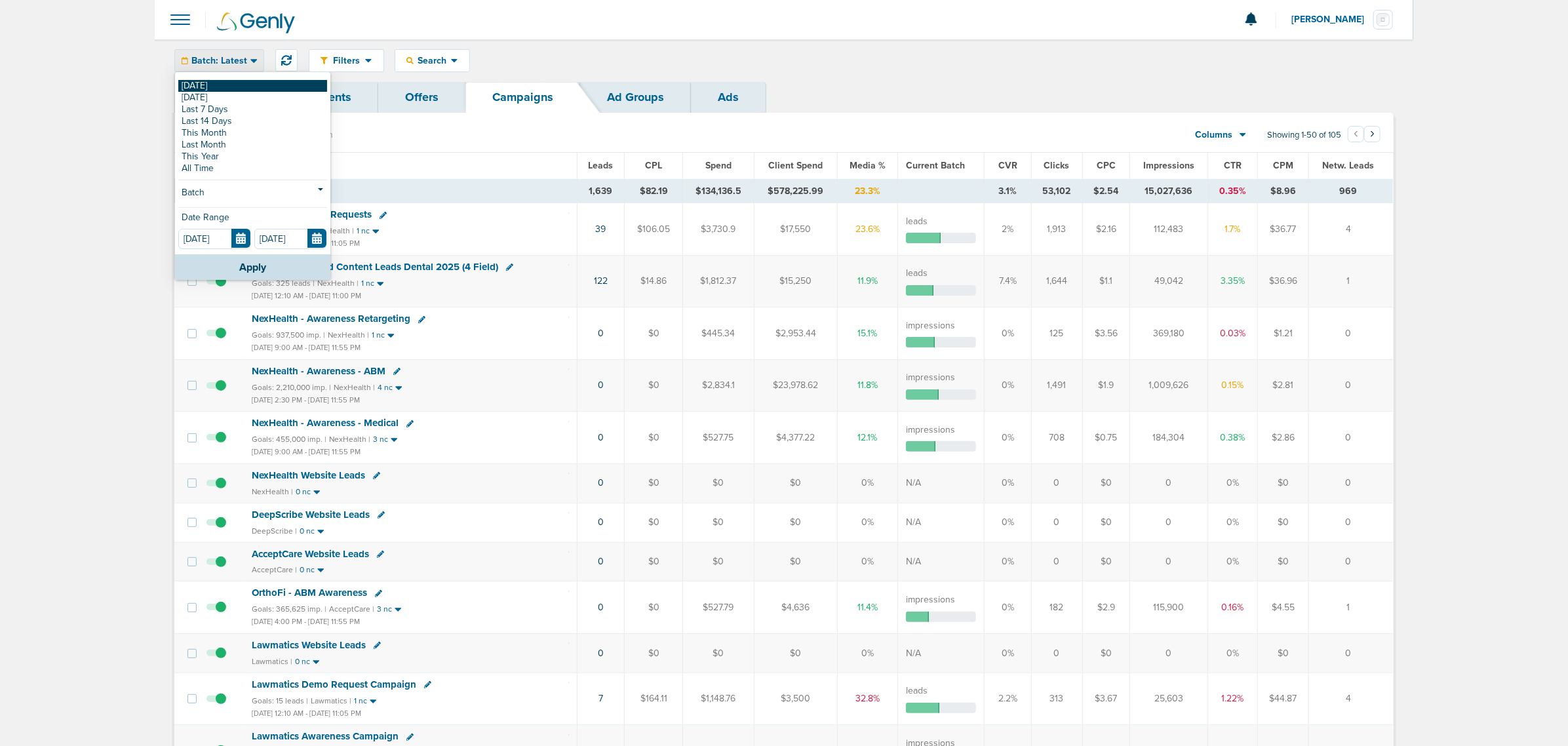
click at [228, 83] on link "[DATE]" at bounding box center [252, 86] width 149 height 12
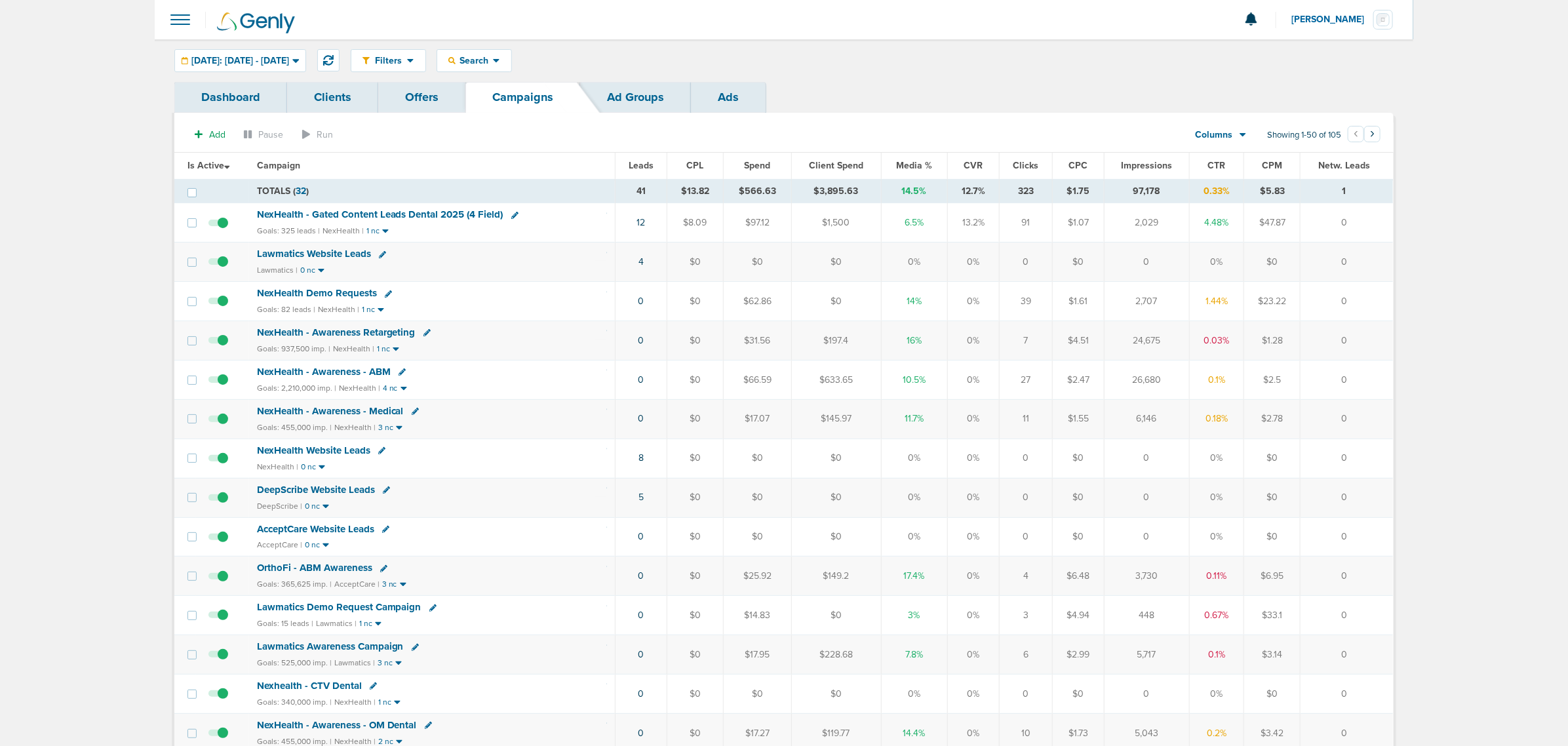
click at [916, 164] on span "Media %" at bounding box center [914, 165] width 36 height 11
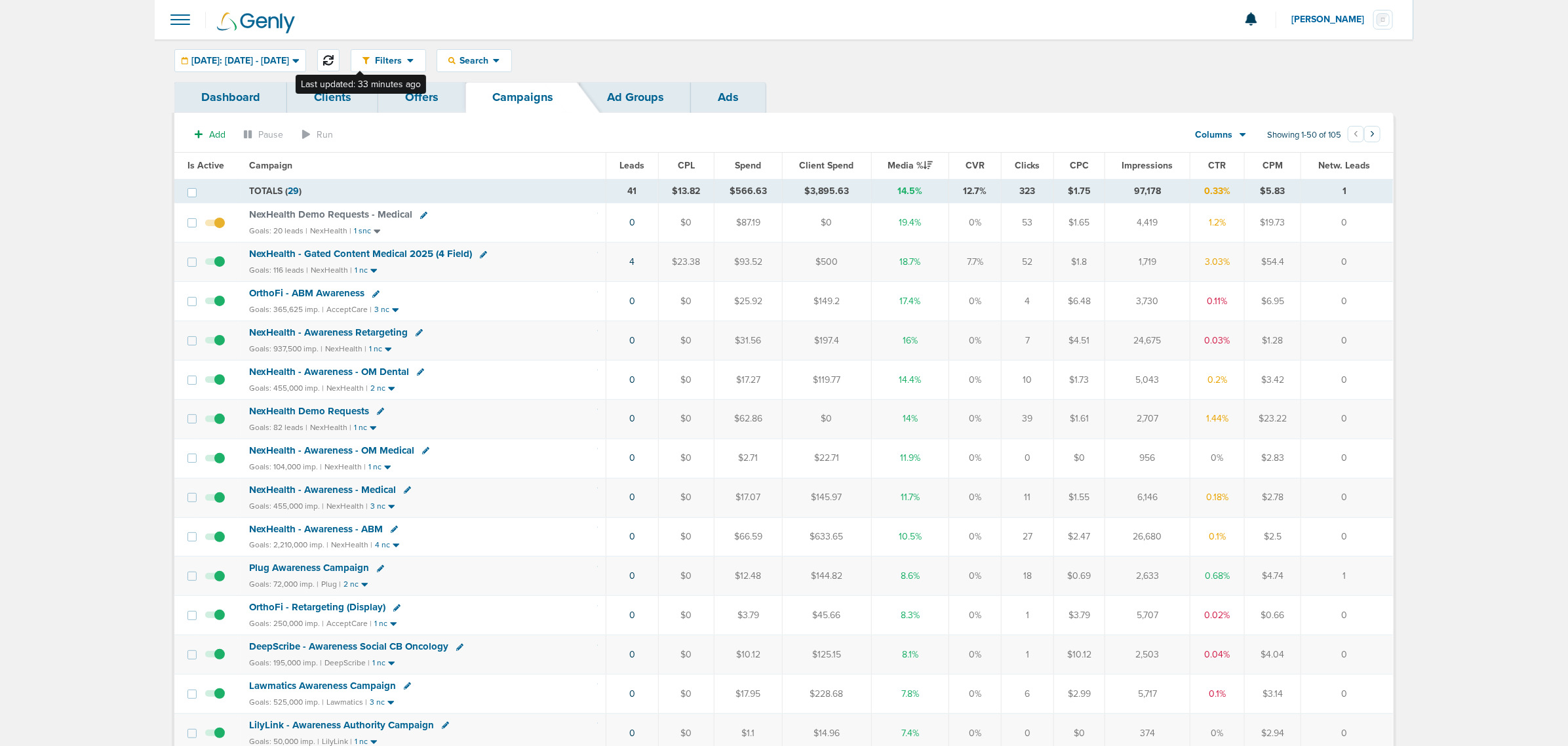
click at [334, 55] on icon at bounding box center [329, 60] width 10 height 10
